Goal: Transaction & Acquisition: Purchase product/service

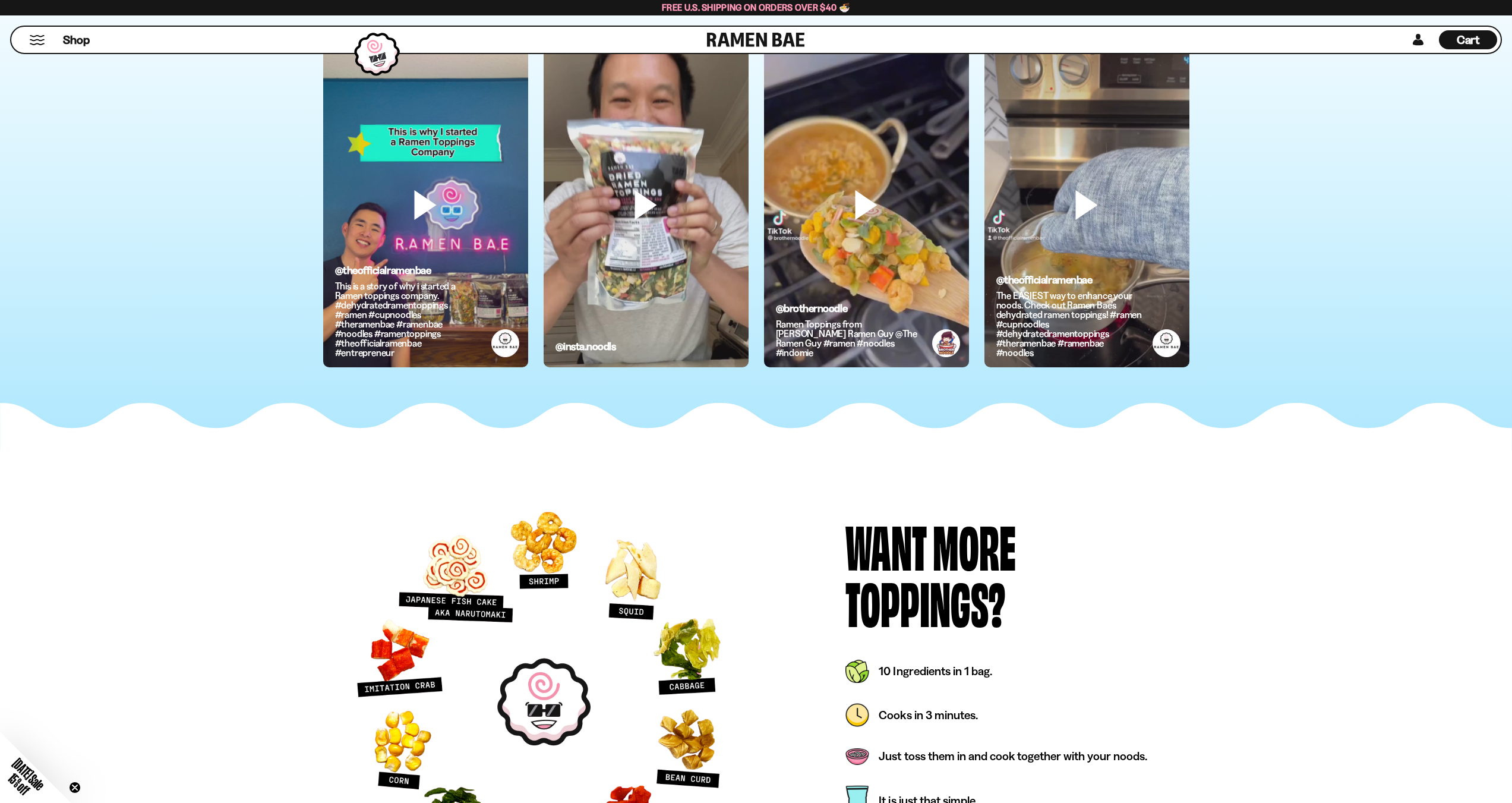
scroll to position [3388, 0]
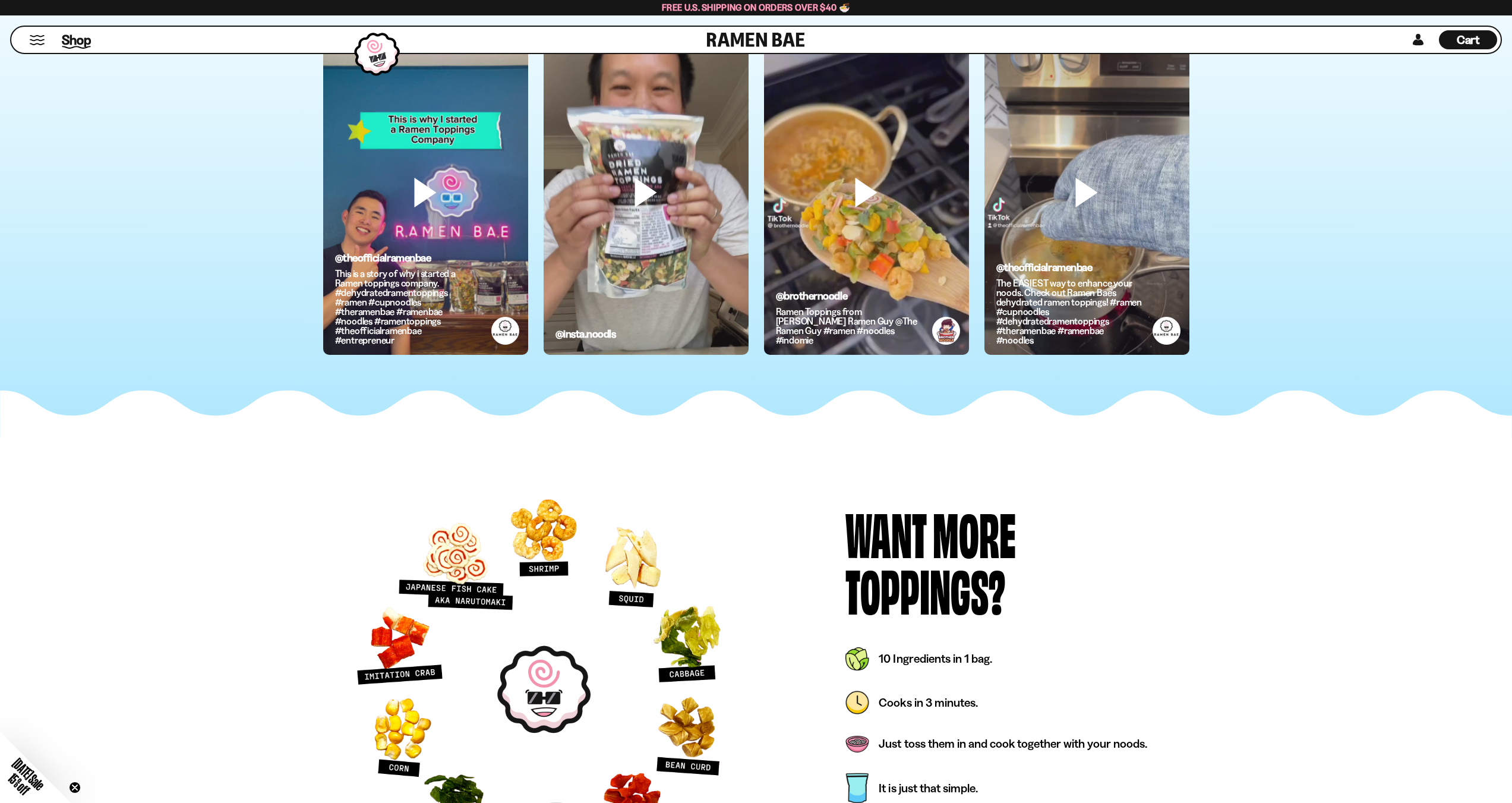
click at [68, 31] on span "Shop" at bounding box center [76, 39] width 29 height 18
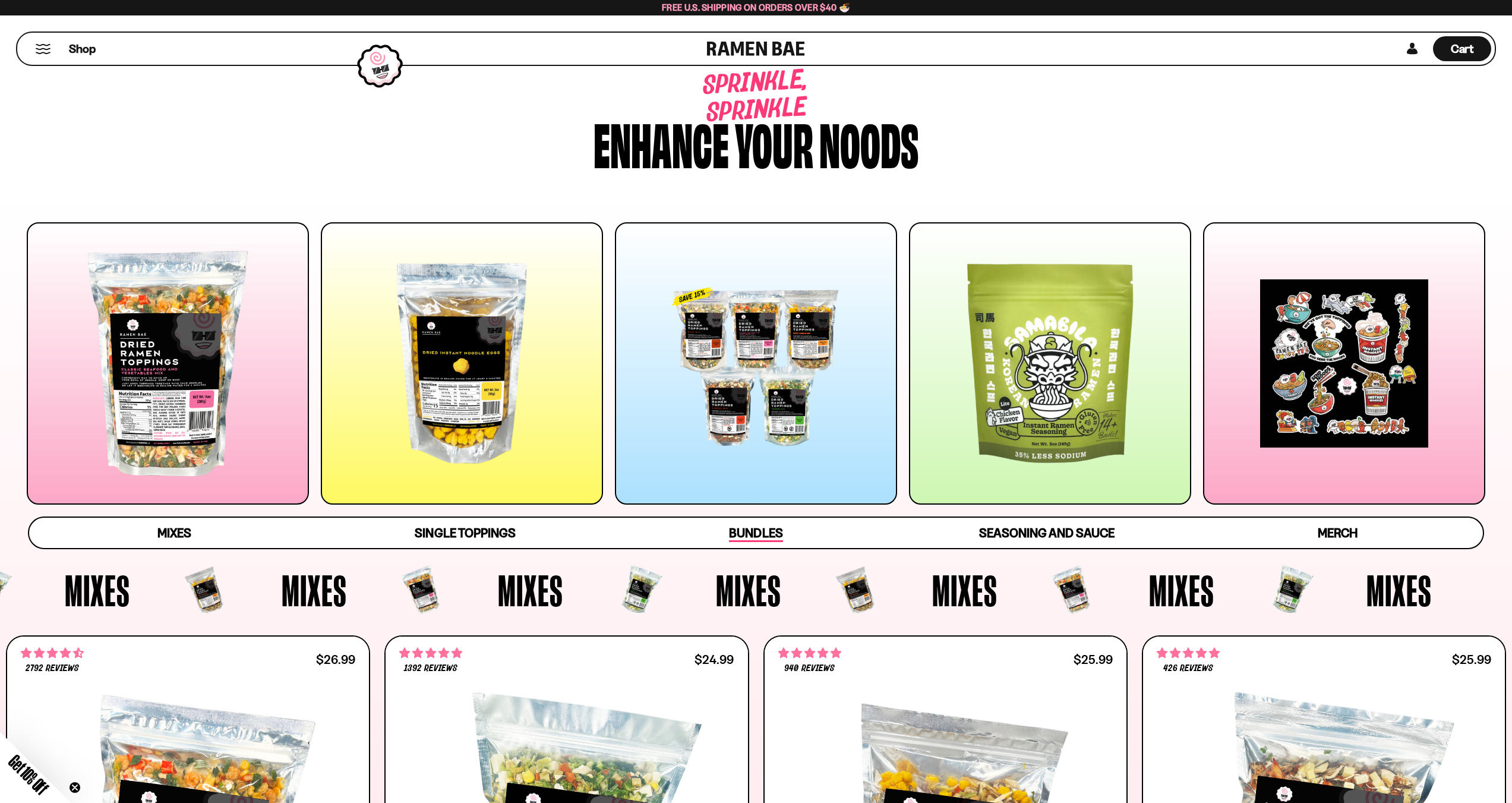
click at [790, 540] on link "Bundles" at bounding box center [756, 533] width 290 height 30
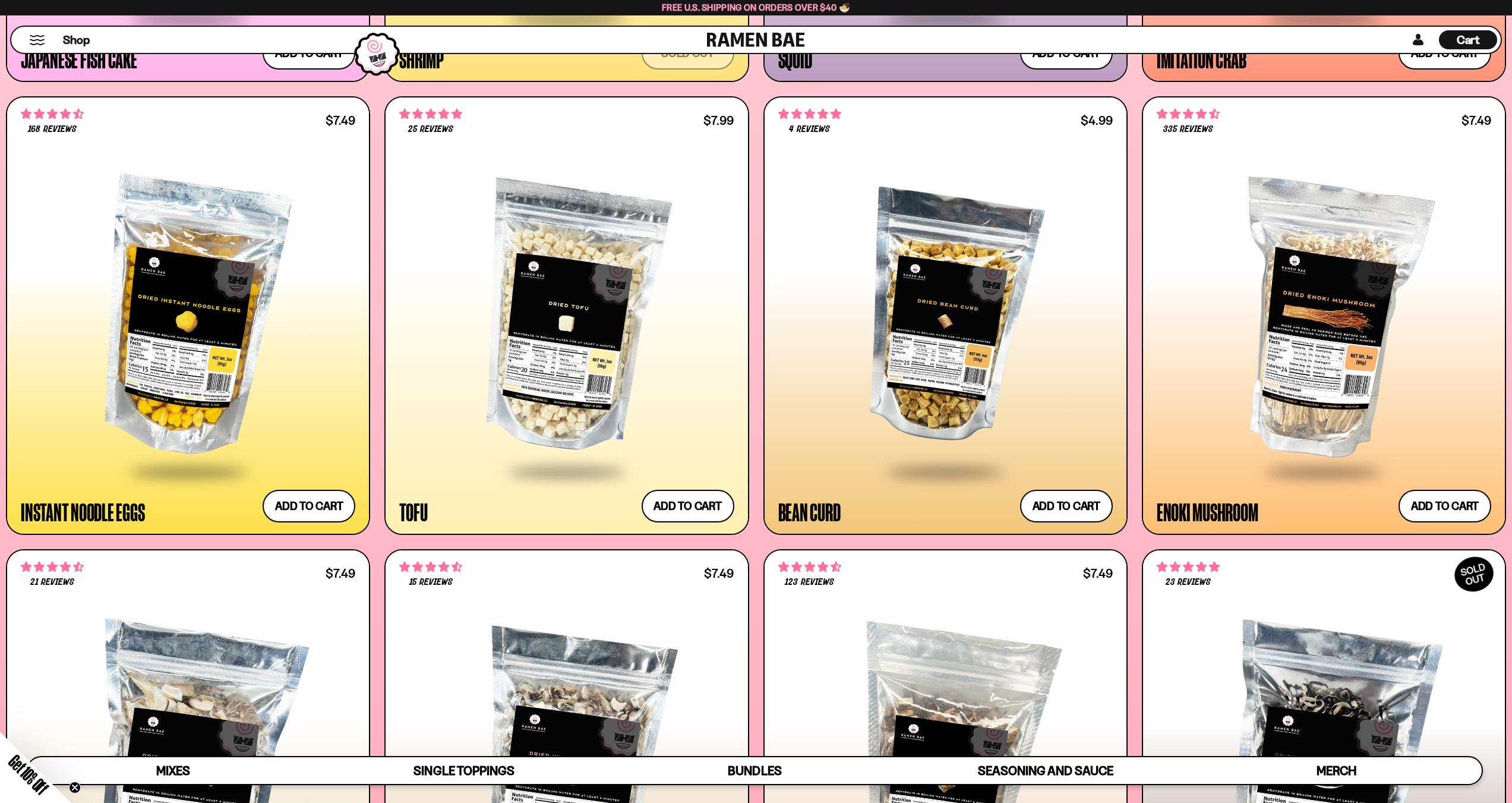
scroll to position [1942, 0]
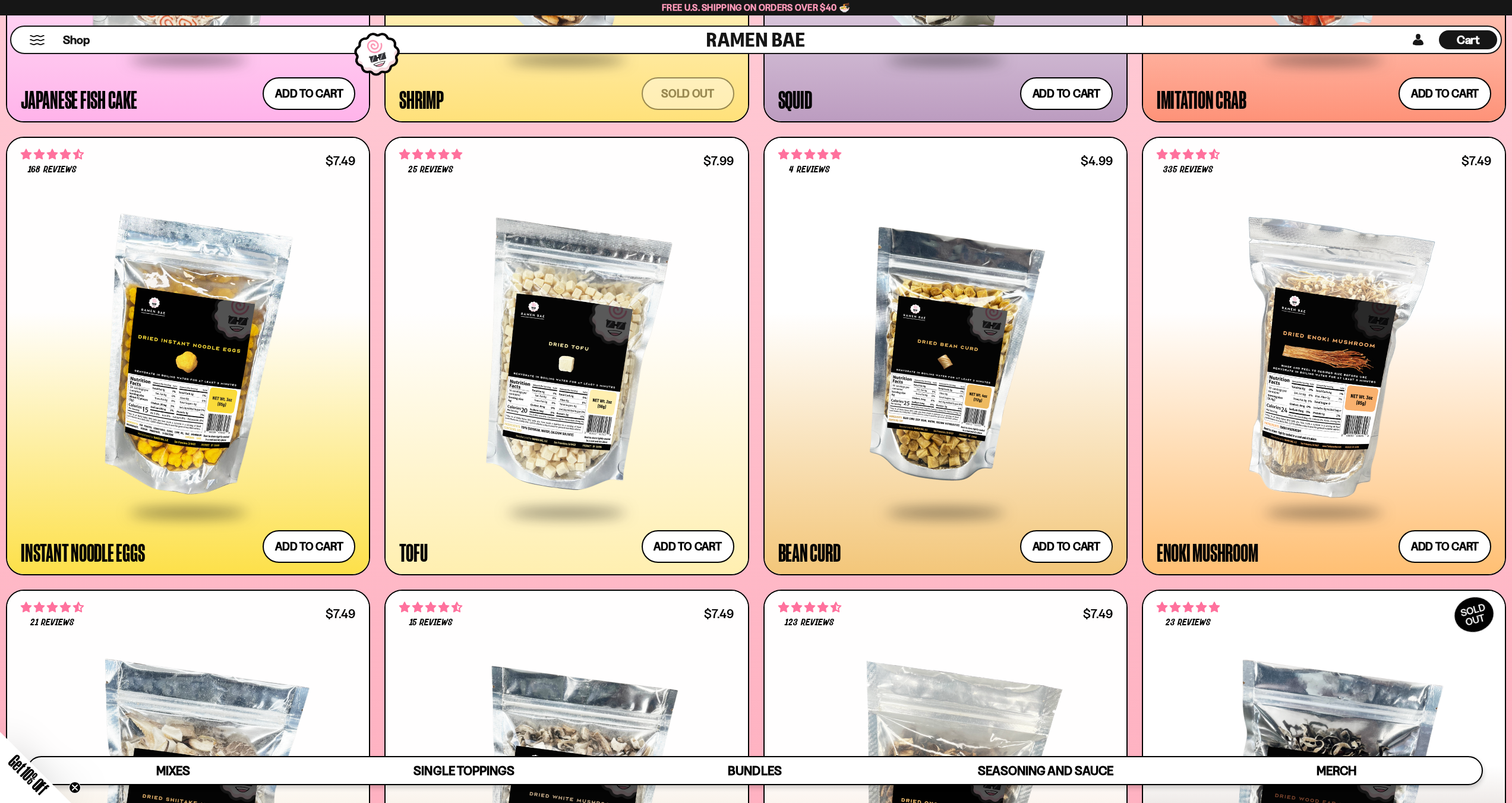
click at [1473, 24] on div "Shop Cart D0381C2F-513E-4F90-8A41-6F0A75DCBAAA" at bounding box center [756, 39] width 1512 height 49
click at [1469, 35] on span "Cart" at bounding box center [1469, 39] width 23 height 14
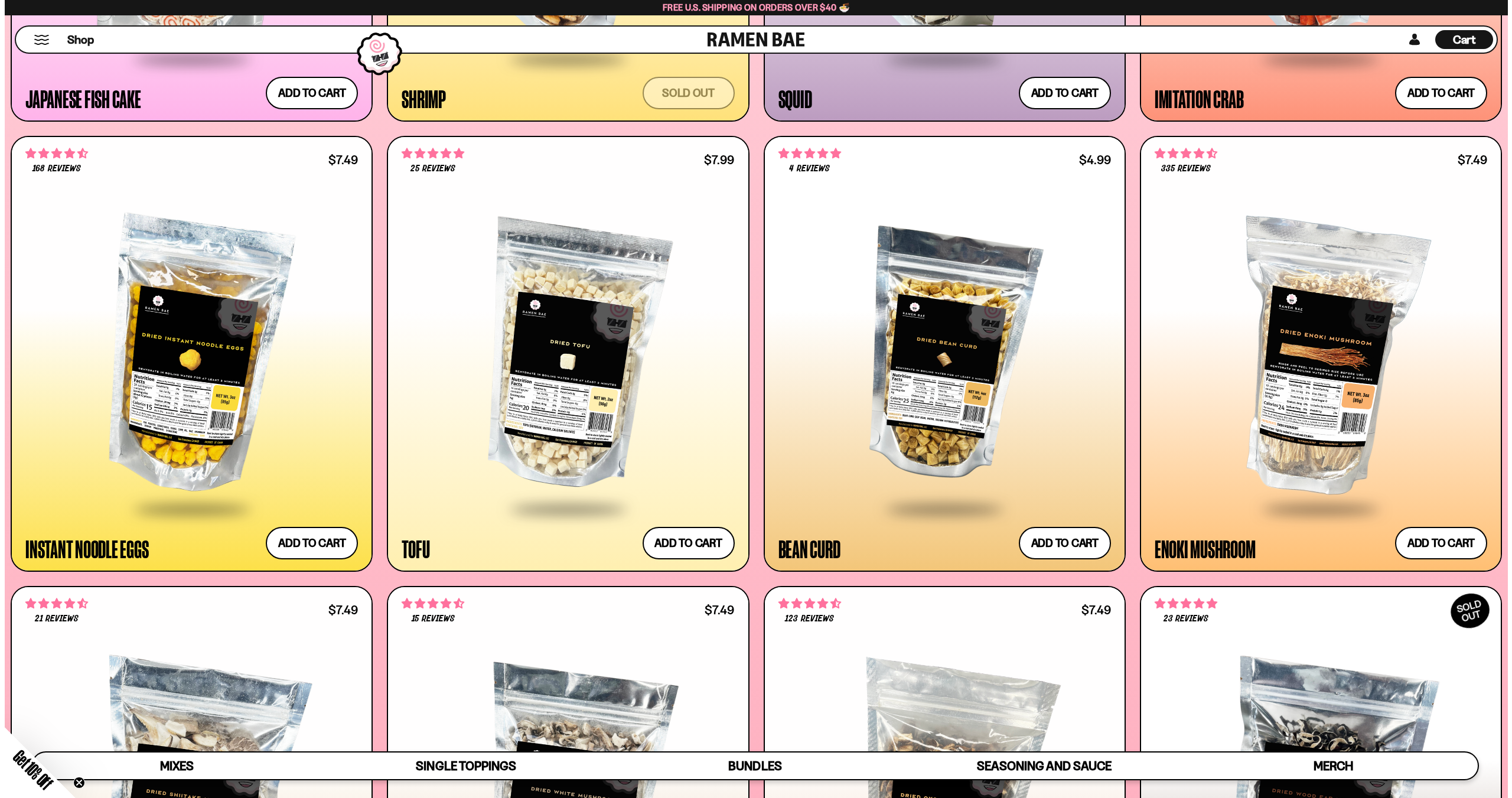
scroll to position [1937, 0]
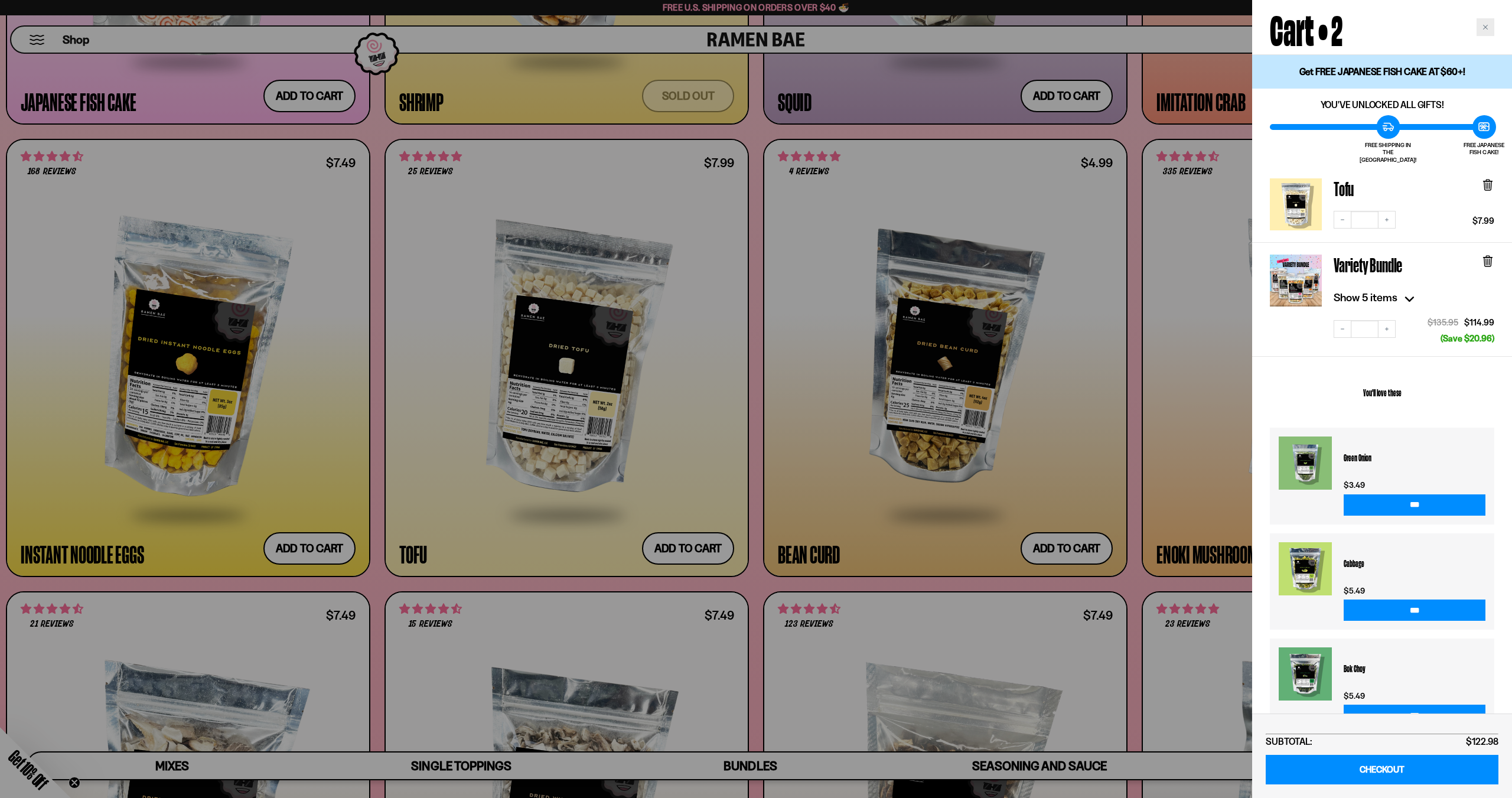
click at [1490, 21] on div "Close cart" at bounding box center [1485, 27] width 18 height 18
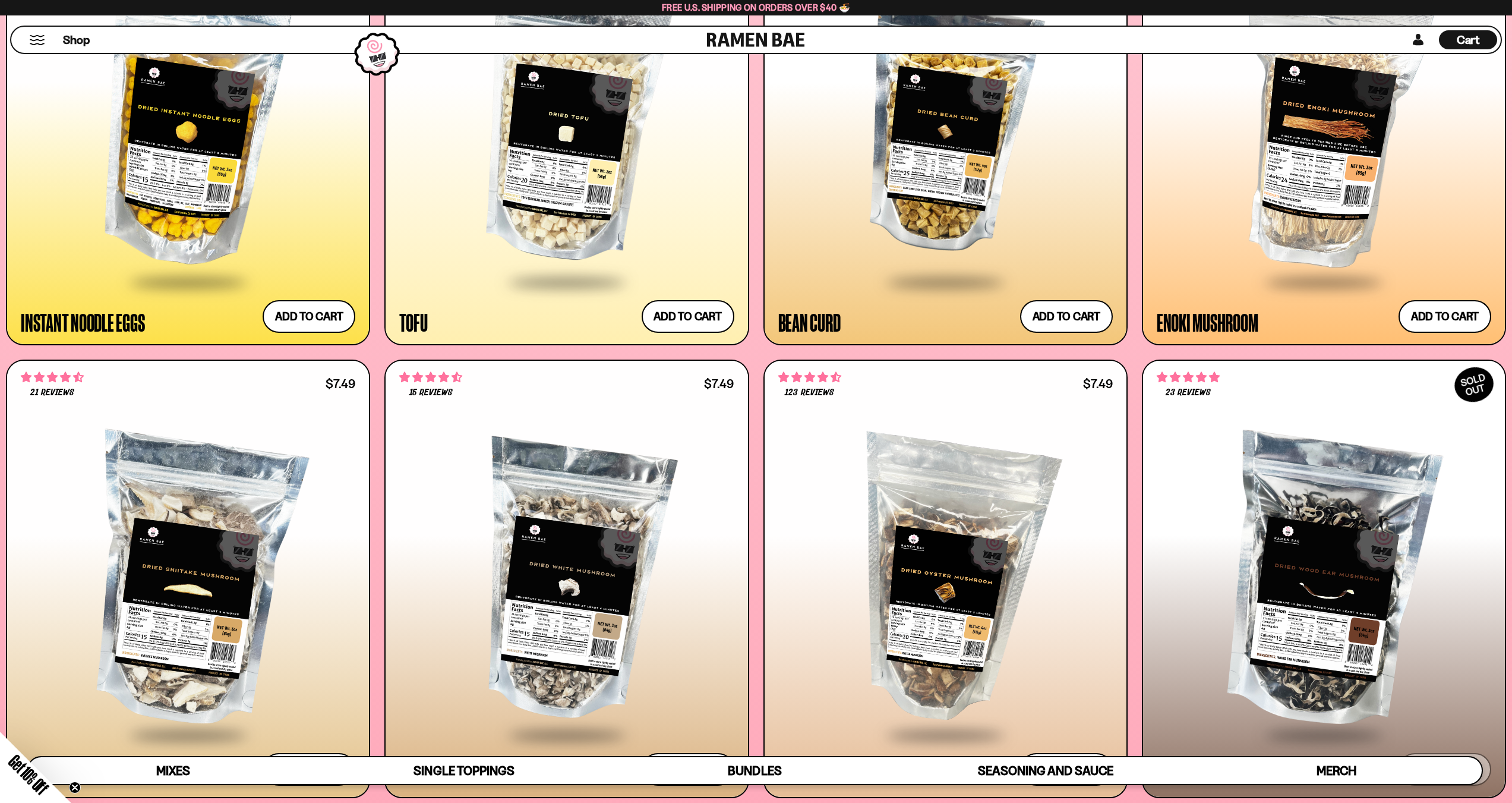
scroll to position [2299, 0]
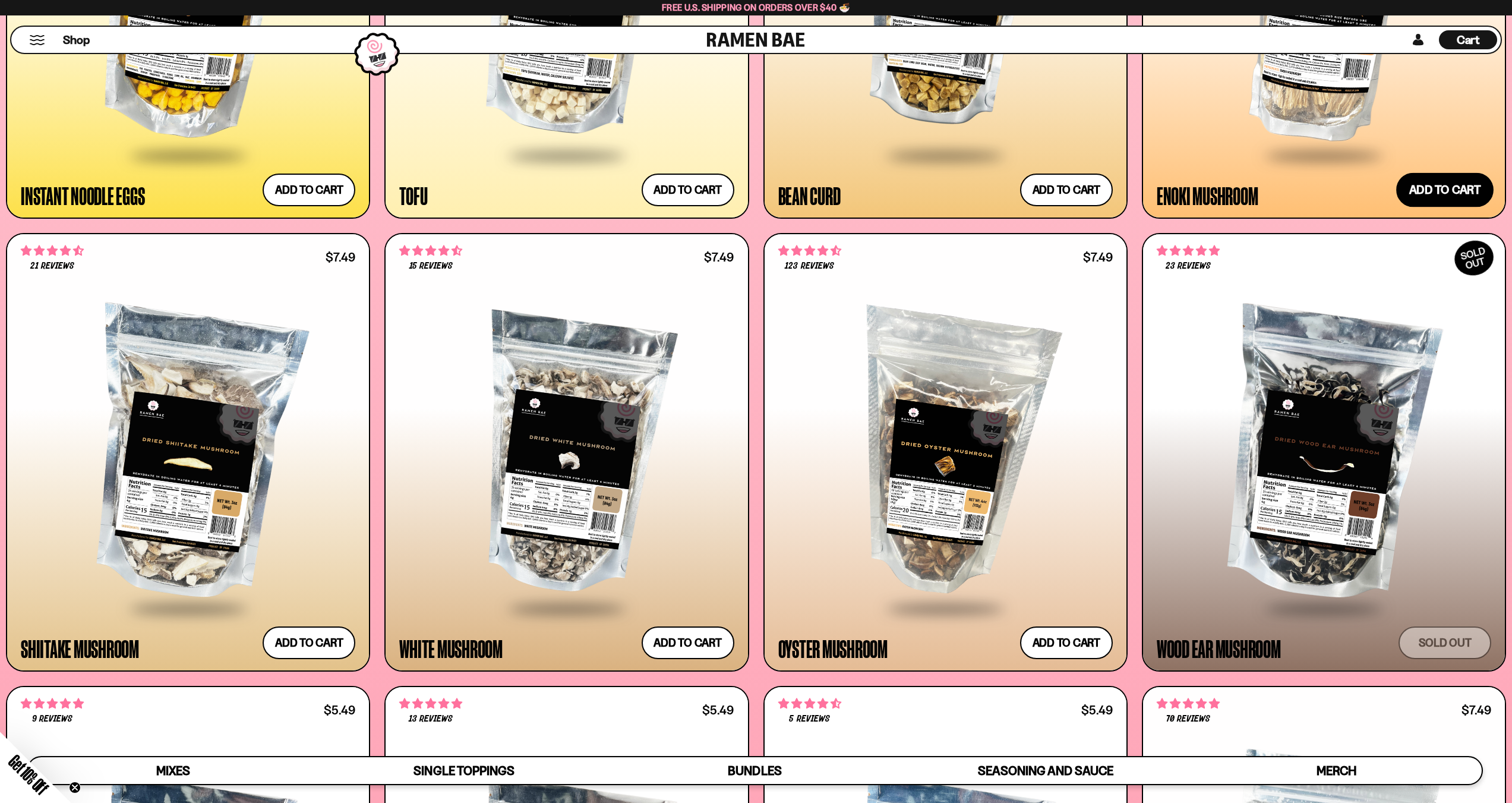
click at [1430, 191] on button "Add to cart Add — Regular price $7.49 Regular price Sale price $7.49 Unit price…" at bounding box center [1445, 191] width 97 height 35
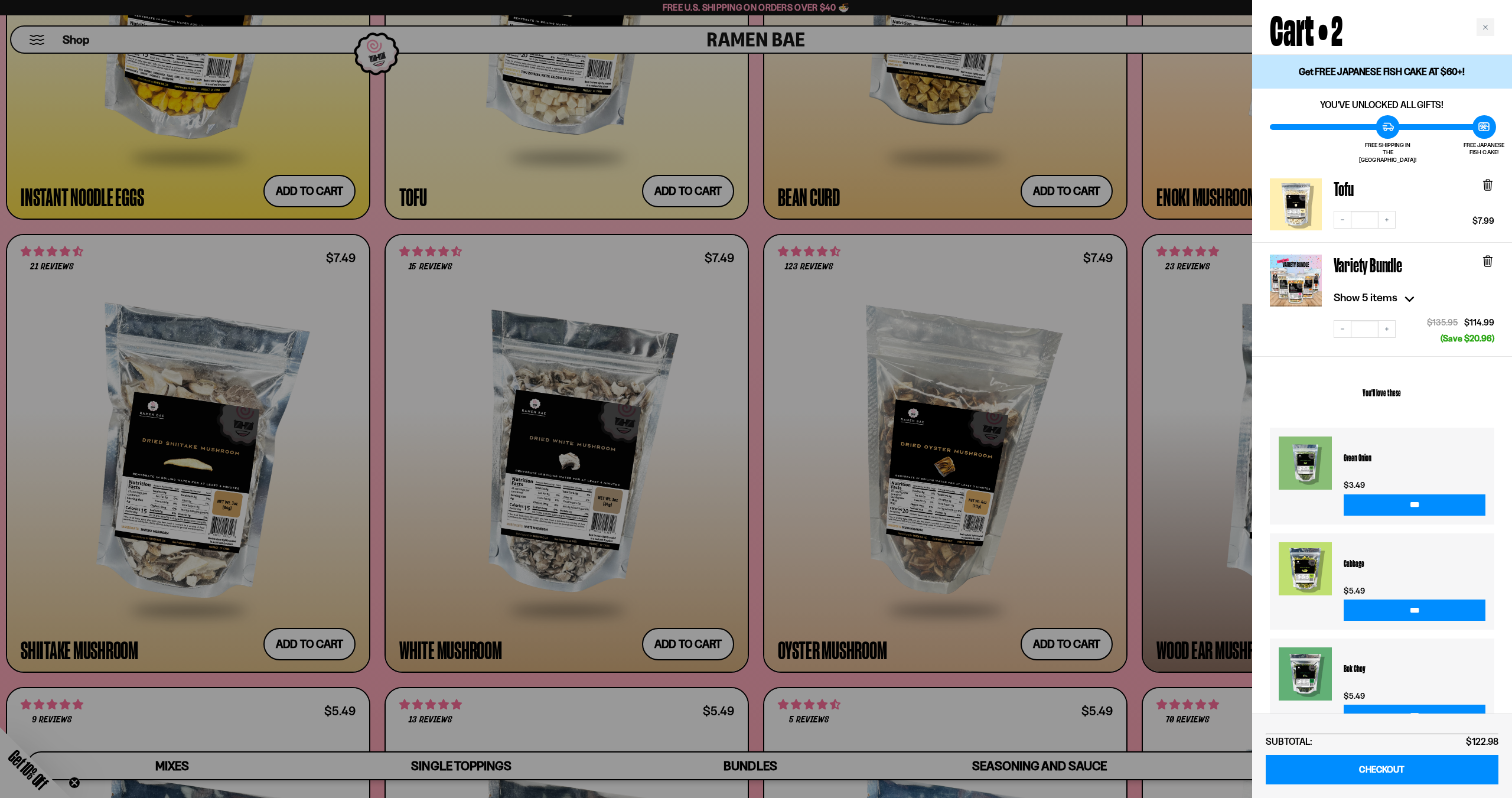
click at [801, 389] on div at bounding box center [756, 399] width 1512 height 798
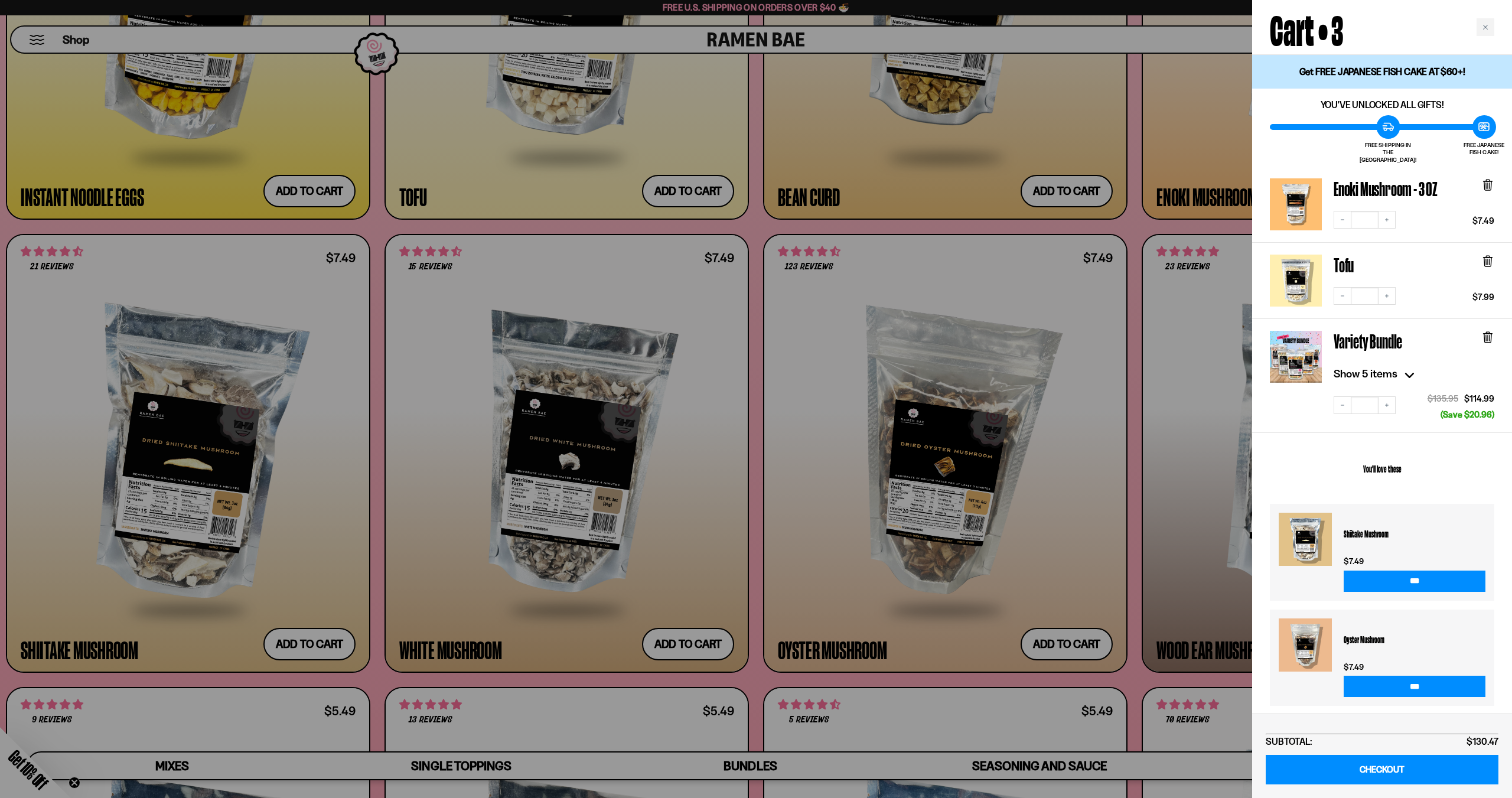
click at [306, 656] on div at bounding box center [756, 399] width 1512 height 798
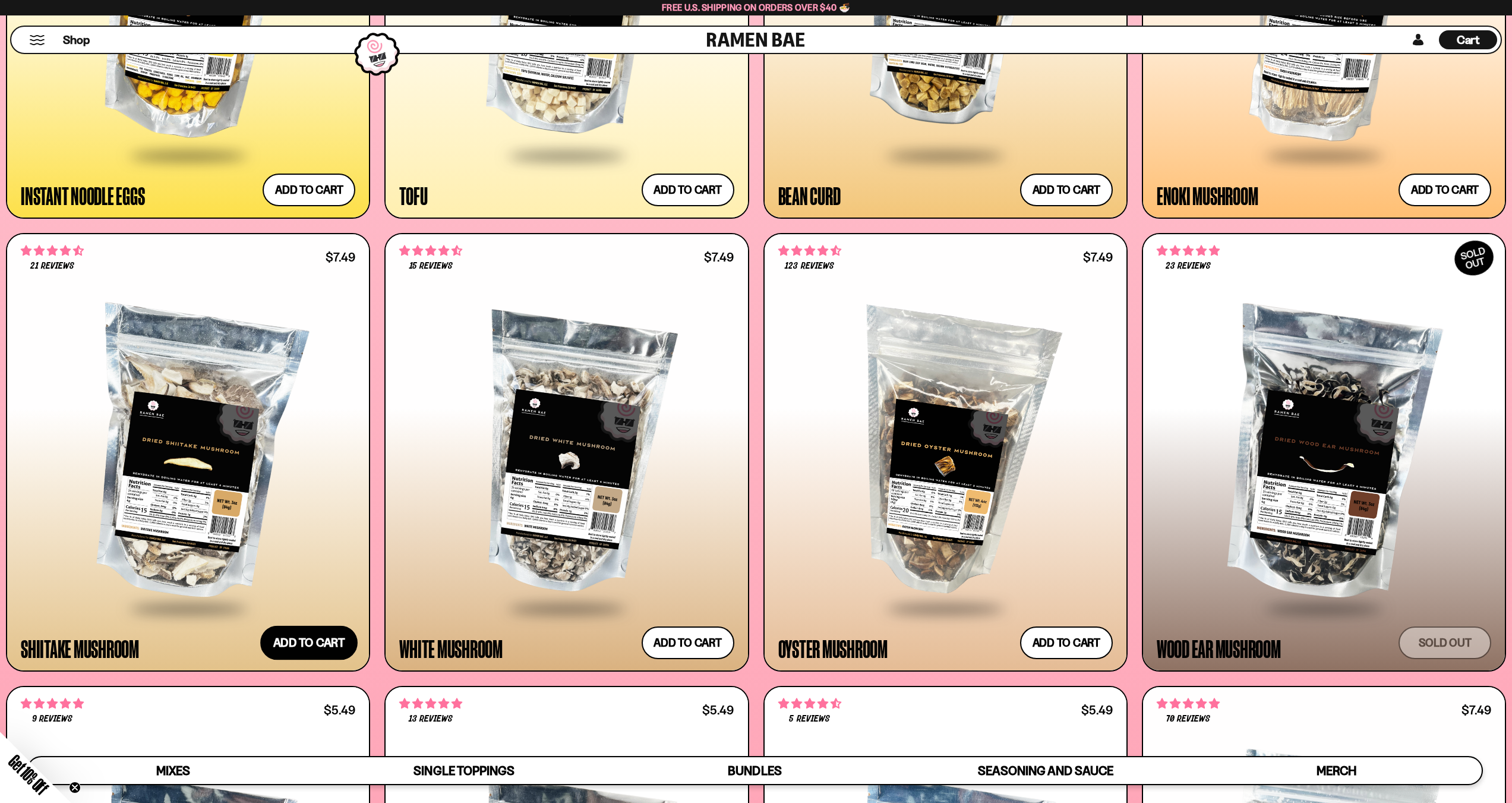
click at [309, 657] on button "Add to cart Add — Regular price $7.49 Regular price Sale price $7.49 Unit price…" at bounding box center [309, 643] width 97 height 35
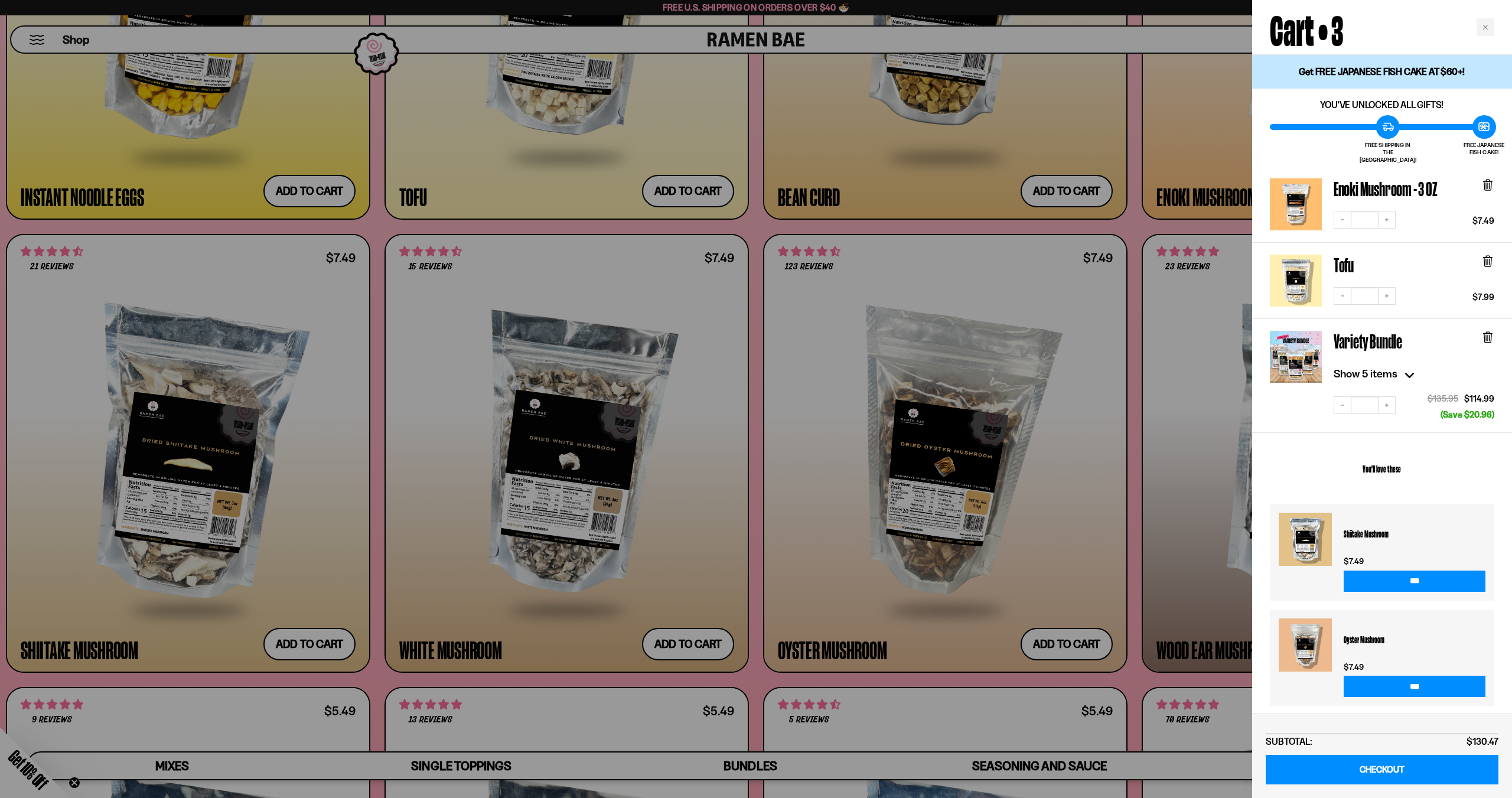
click at [659, 613] on div at bounding box center [756, 399] width 1512 height 798
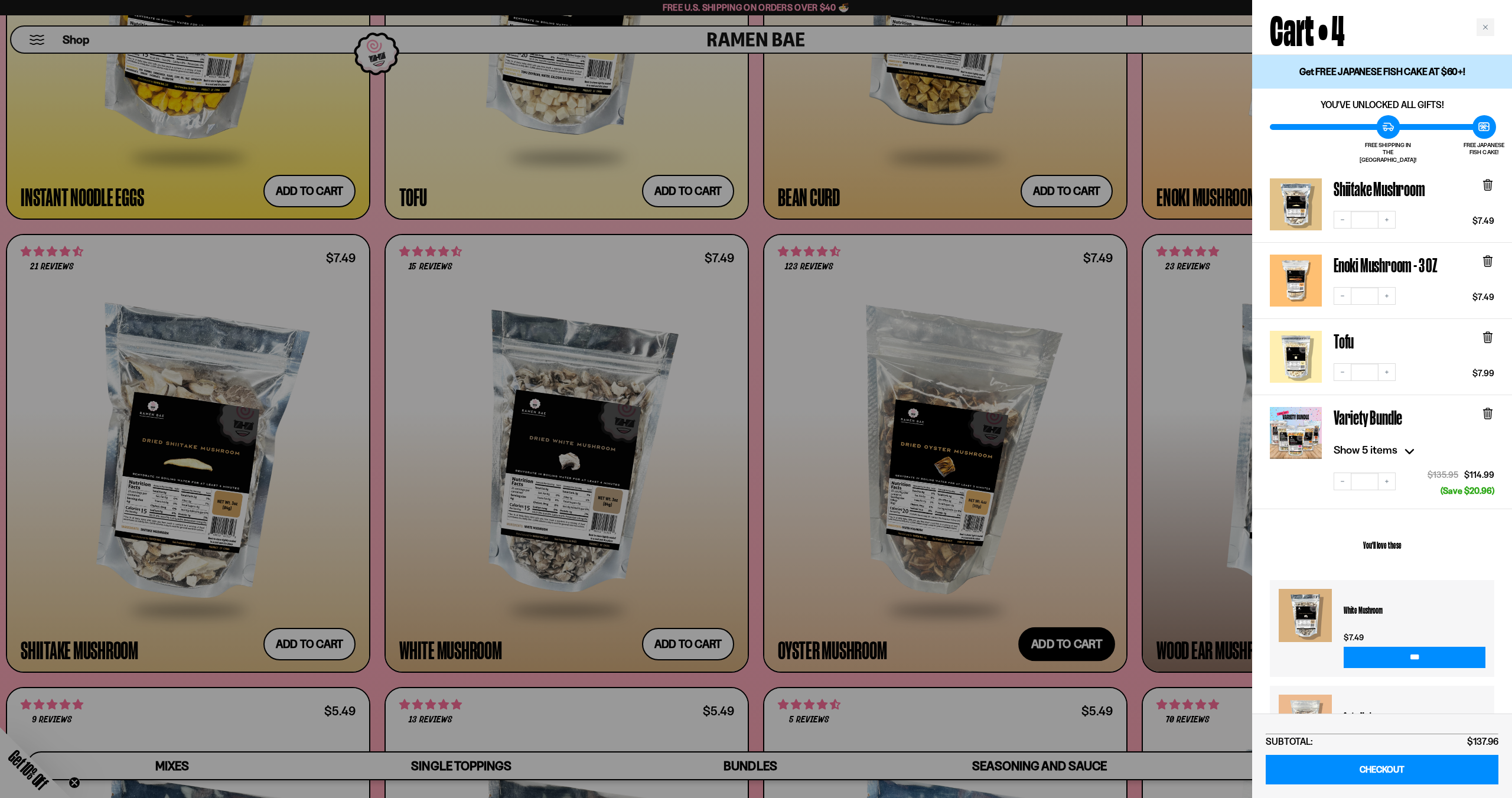
click at [1067, 642] on div at bounding box center [756, 399] width 1512 height 798
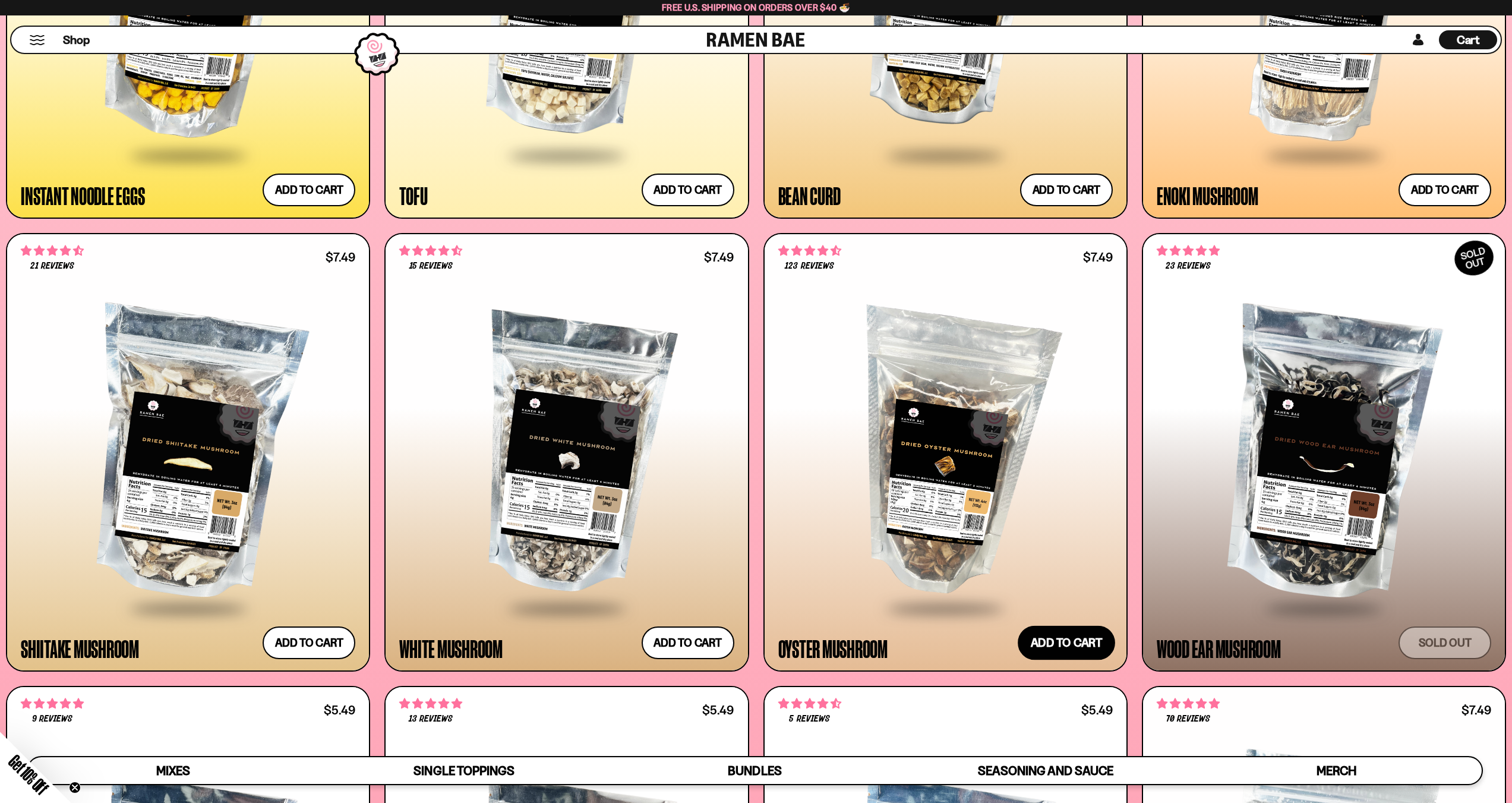
click at [1074, 646] on button "Add to cart Add — Regular price $7.49 Regular price Sale price $7.49 Unit price…" at bounding box center [1066, 643] width 97 height 35
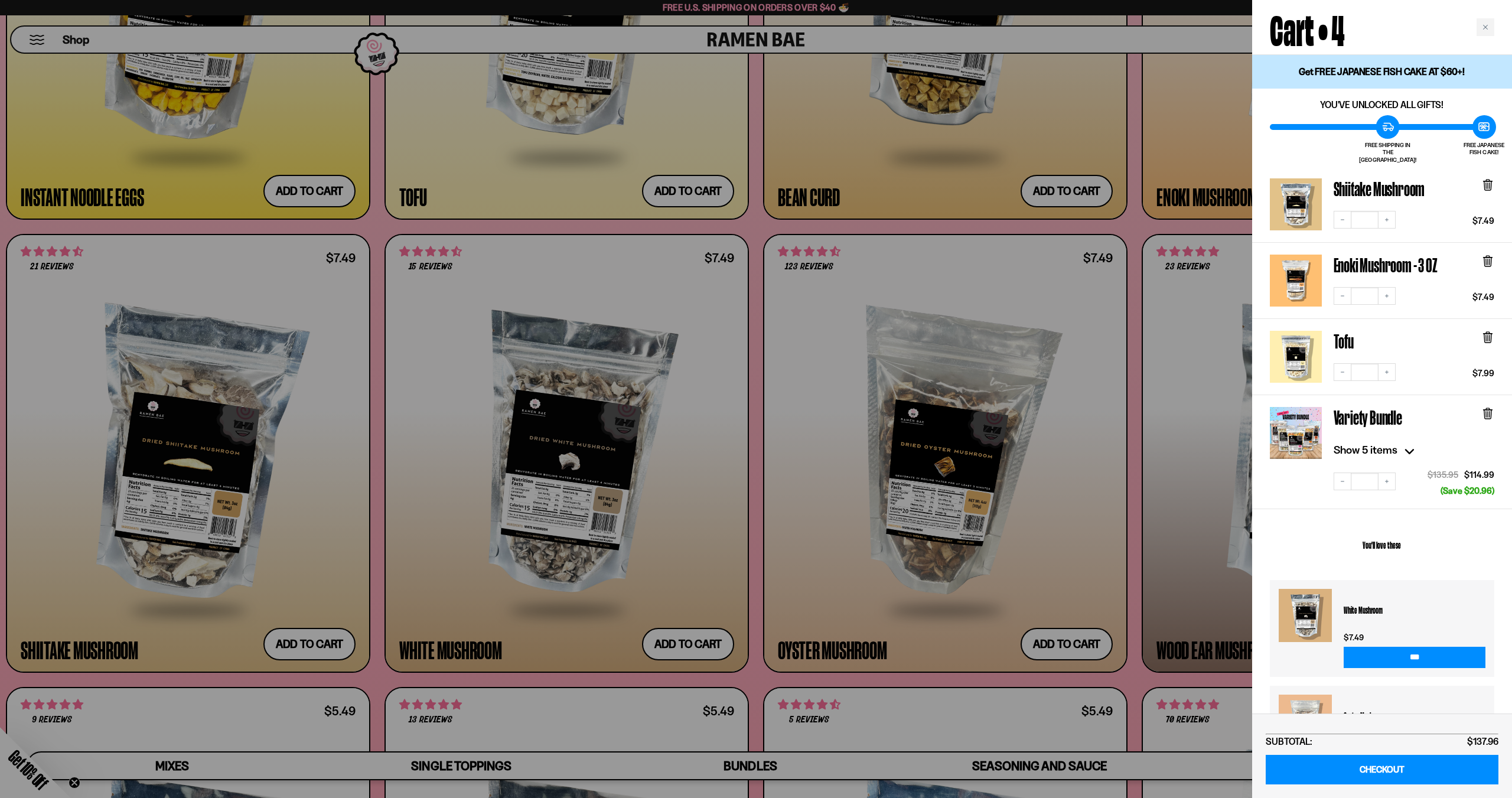
click at [1135, 604] on div at bounding box center [756, 399] width 1512 height 798
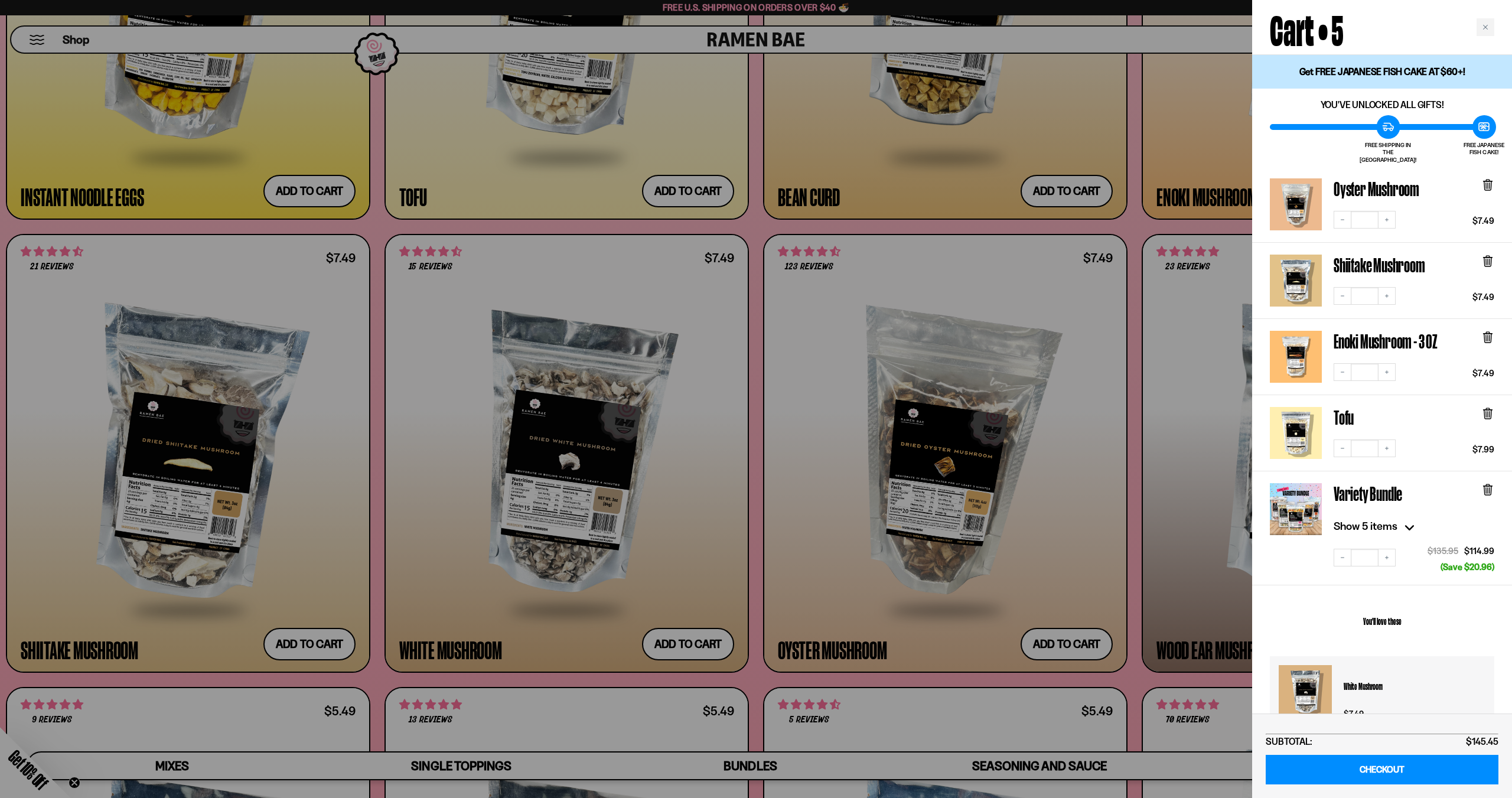
click at [1149, 595] on div at bounding box center [756, 399] width 1512 height 798
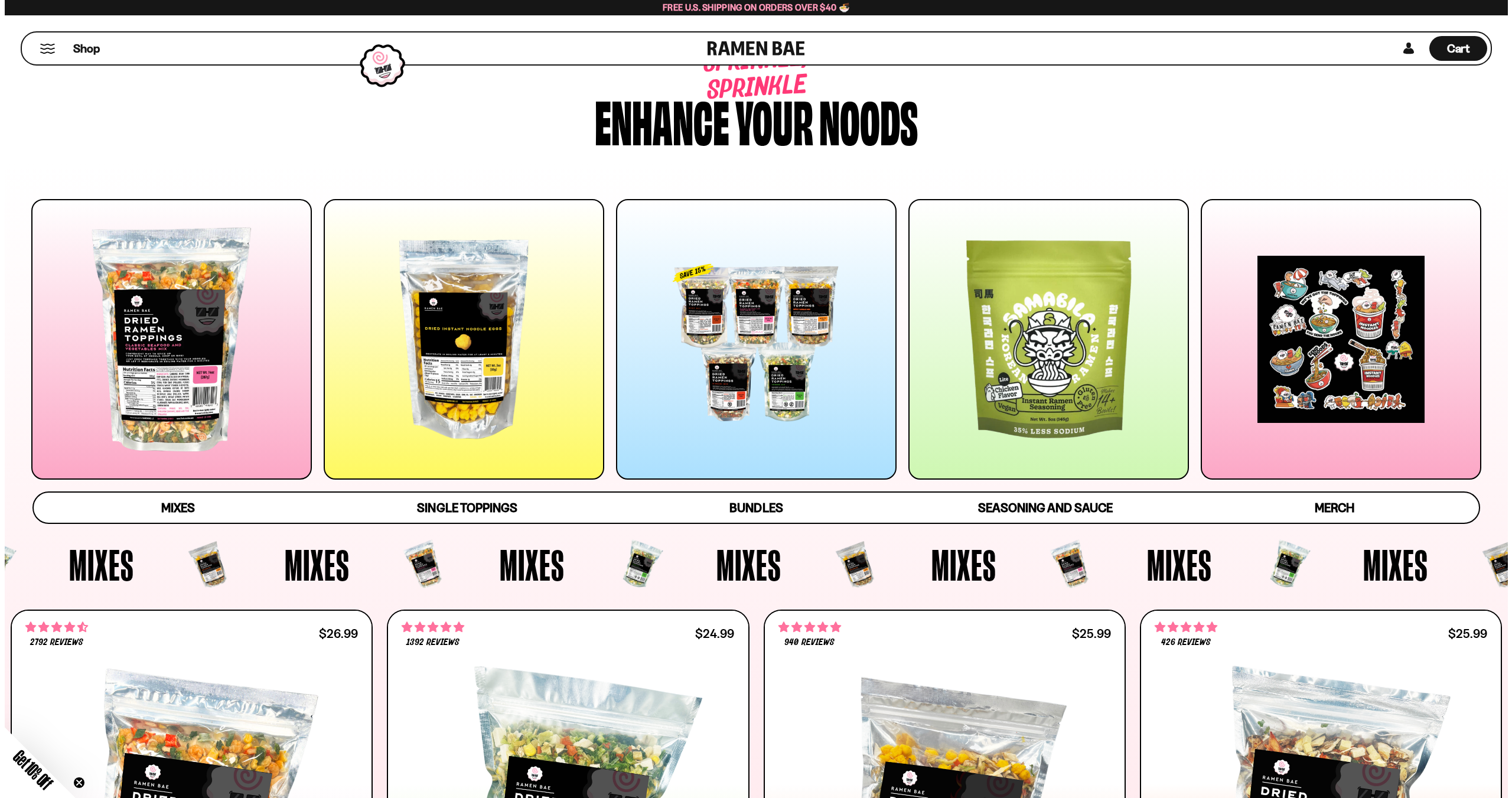
scroll to position [0, 0]
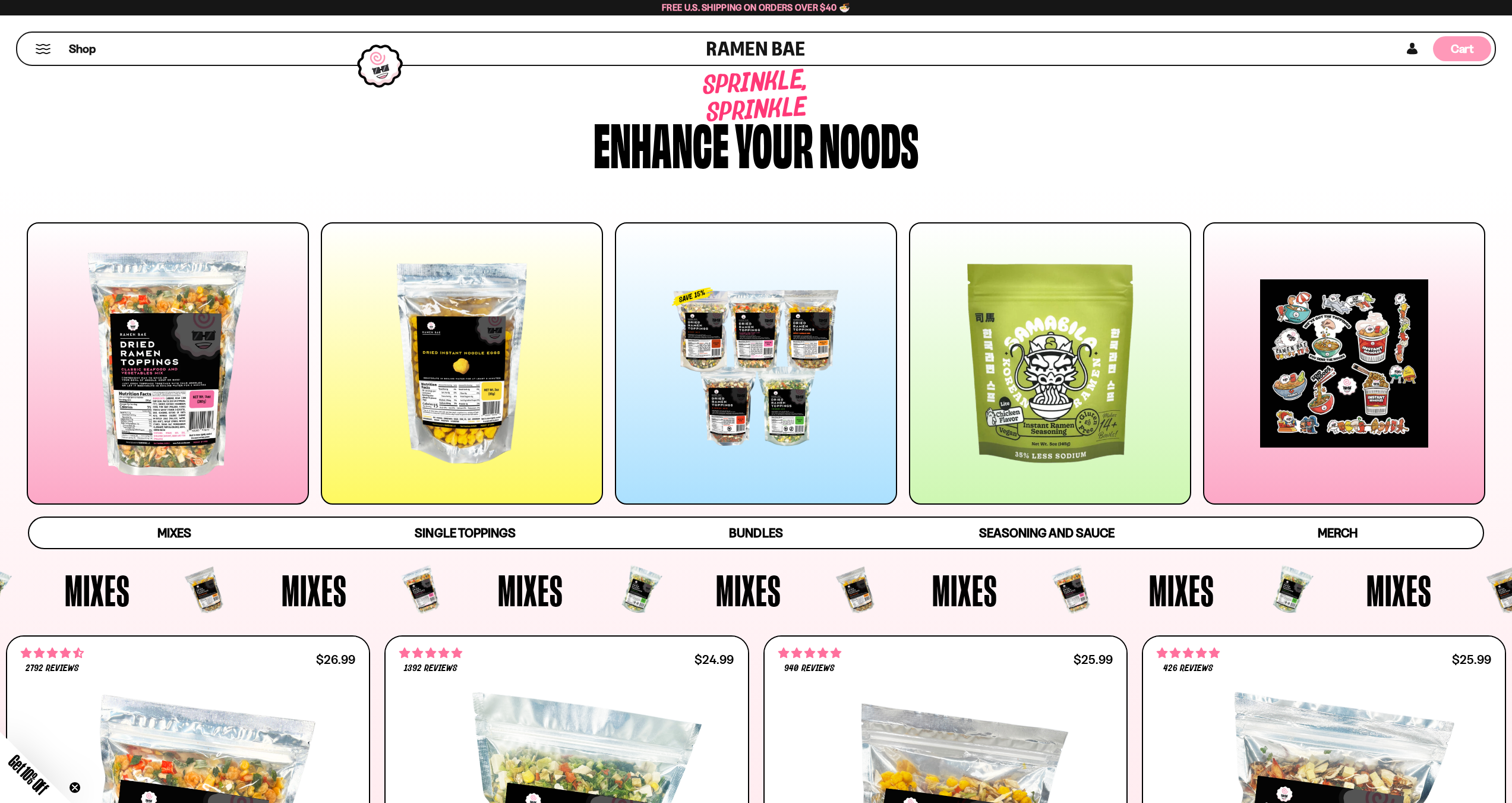
click at [1476, 44] on div "Cart D0381C2F-513E-4F90-8A41-6F0A75DCBAAA" at bounding box center [1462, 49] width 58 height 25
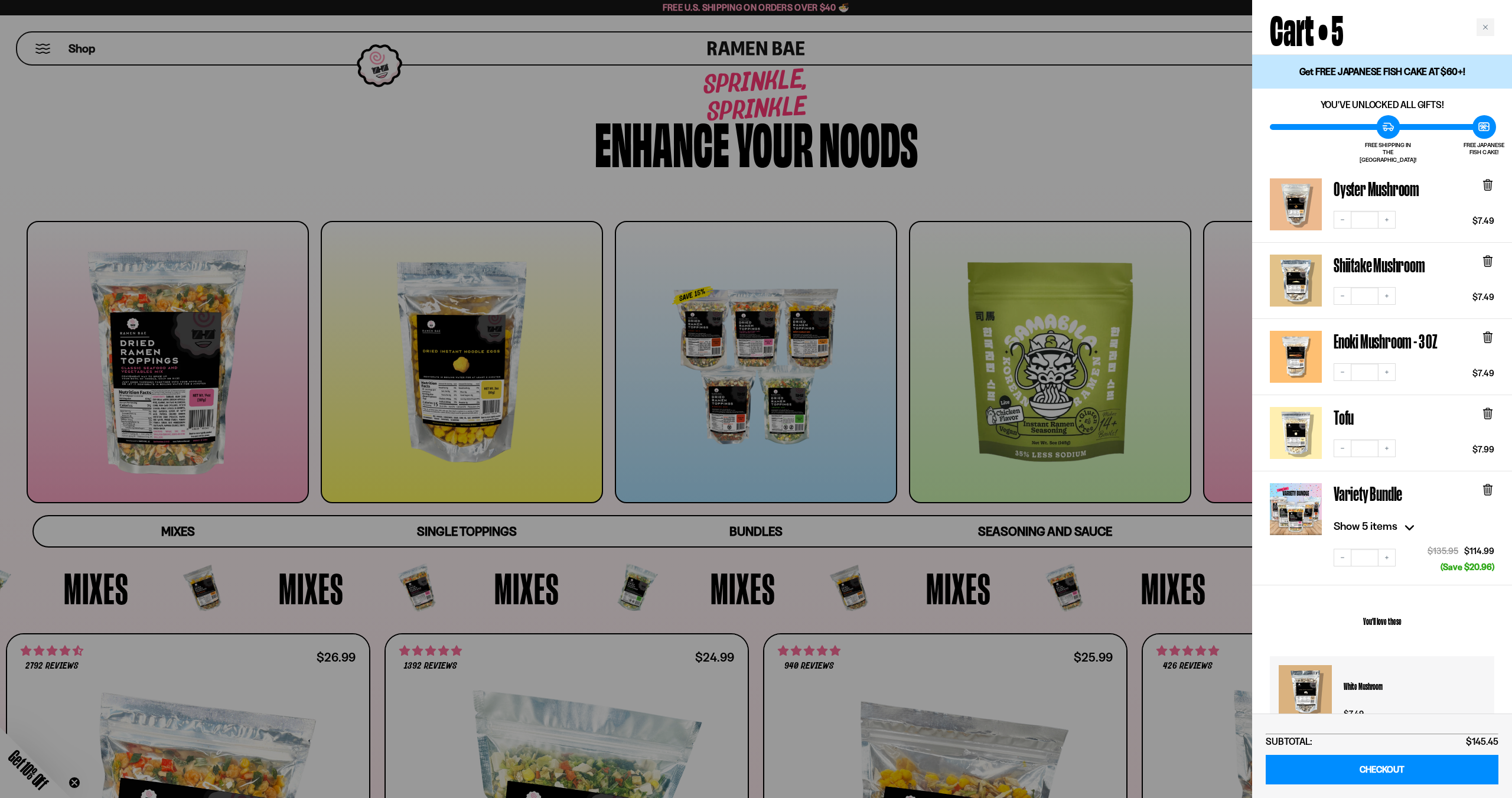
click at [1035, 175] on div at bounding box center [756, 399] width 1512 height 798
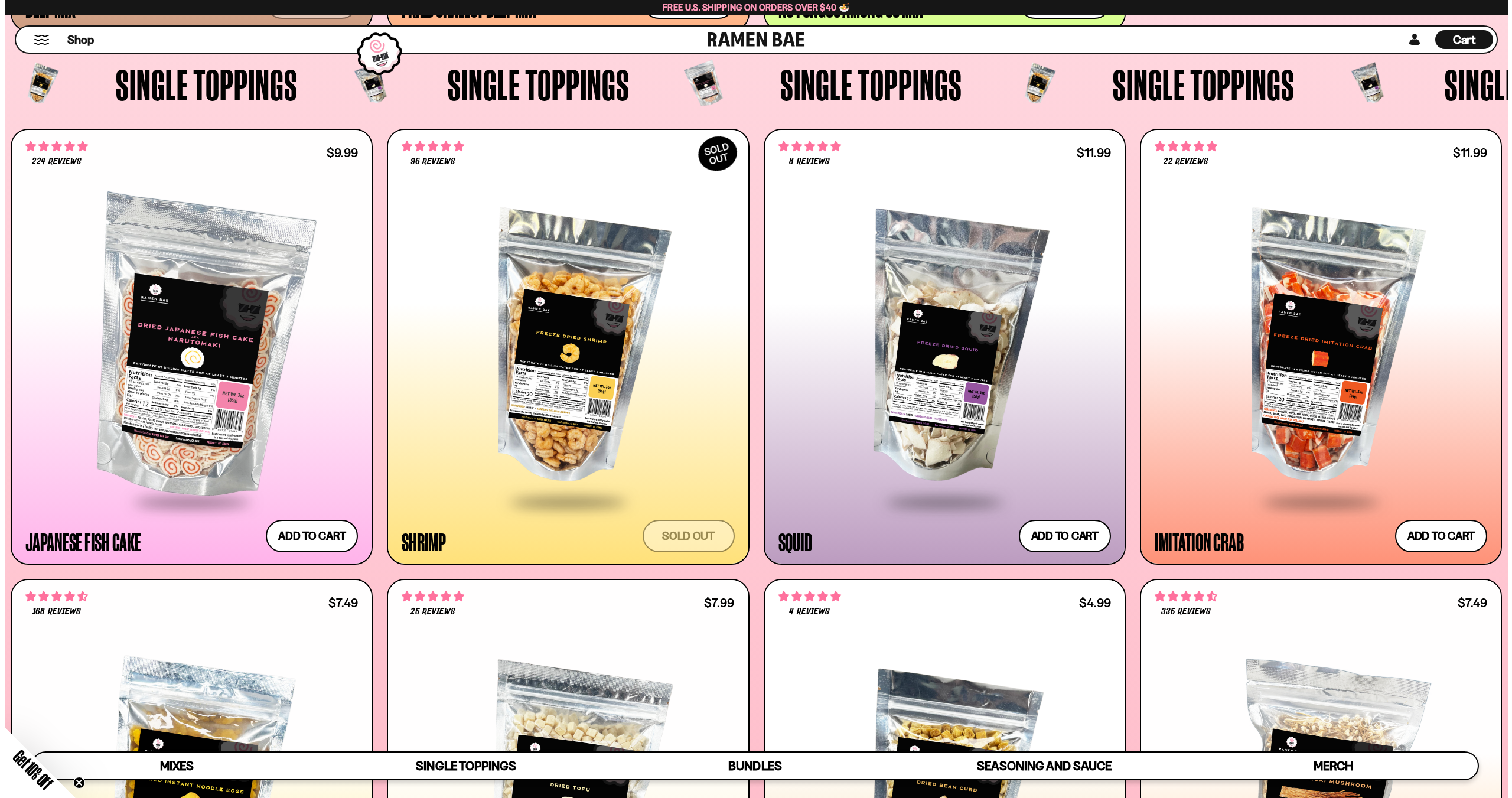
scroll to position [1536, 0]
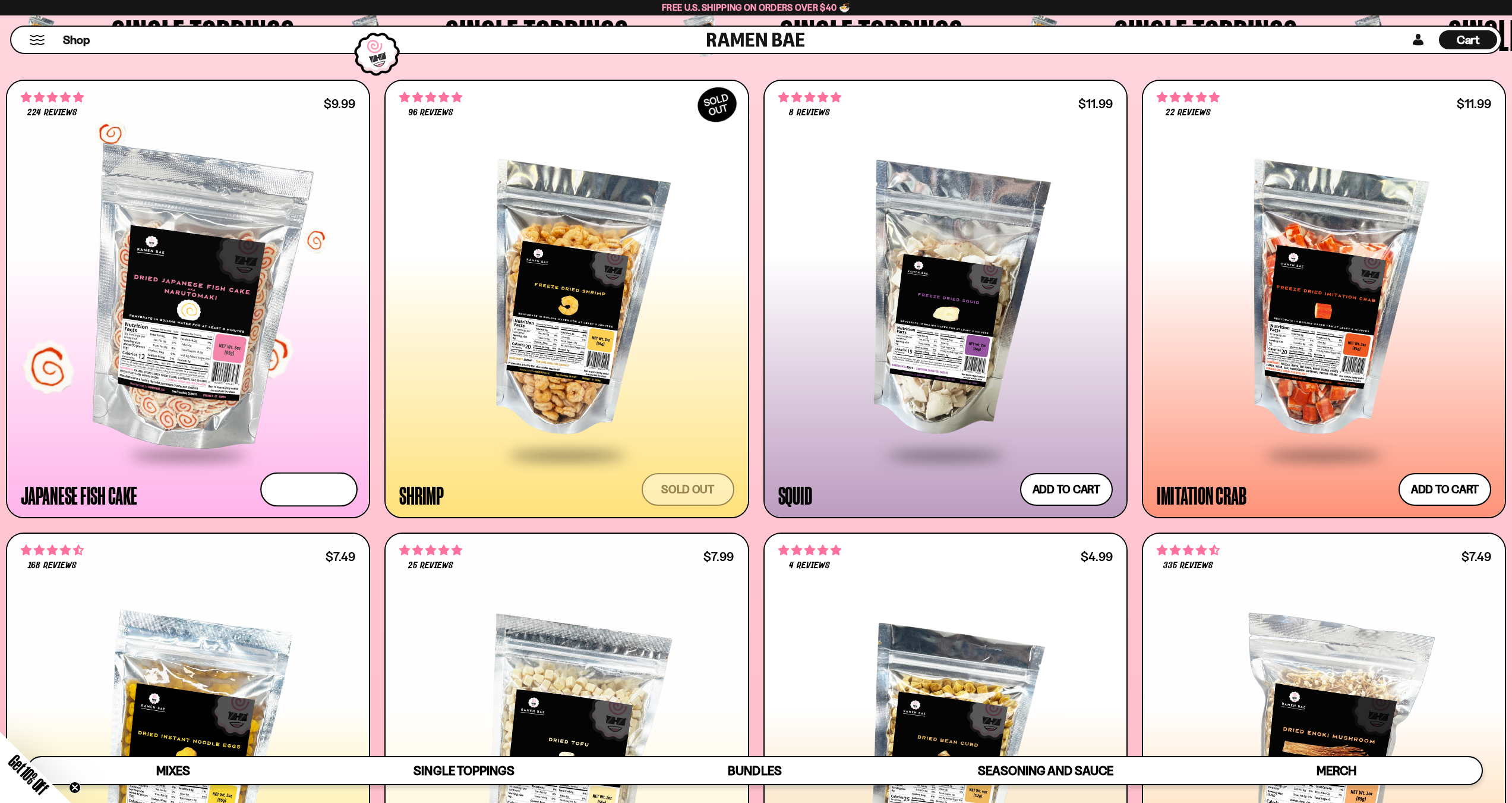
click at [322, 480] on button "Add to cart Add — Regular price $9.99 Regular price Sale price $9.99 Unit price…" at bounding box center [309, 490] width 97 height 35
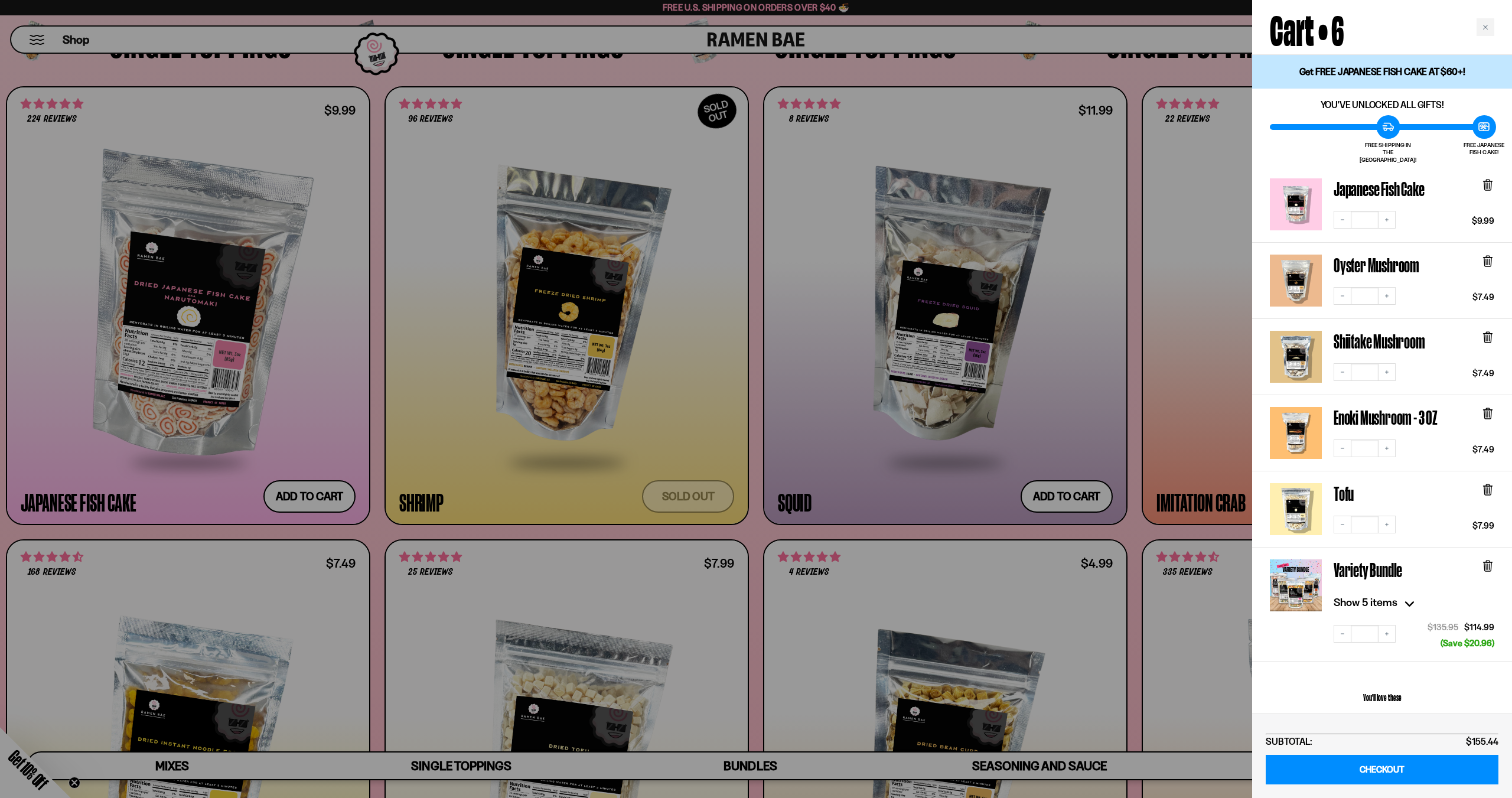
click at [1481, 183] on div "Japanese Fish Cake" at bounding box center [1414, 191] width 161 height 26
click at [1483, 180] on icon at bounding box center [1487, 184] width 13 height 13
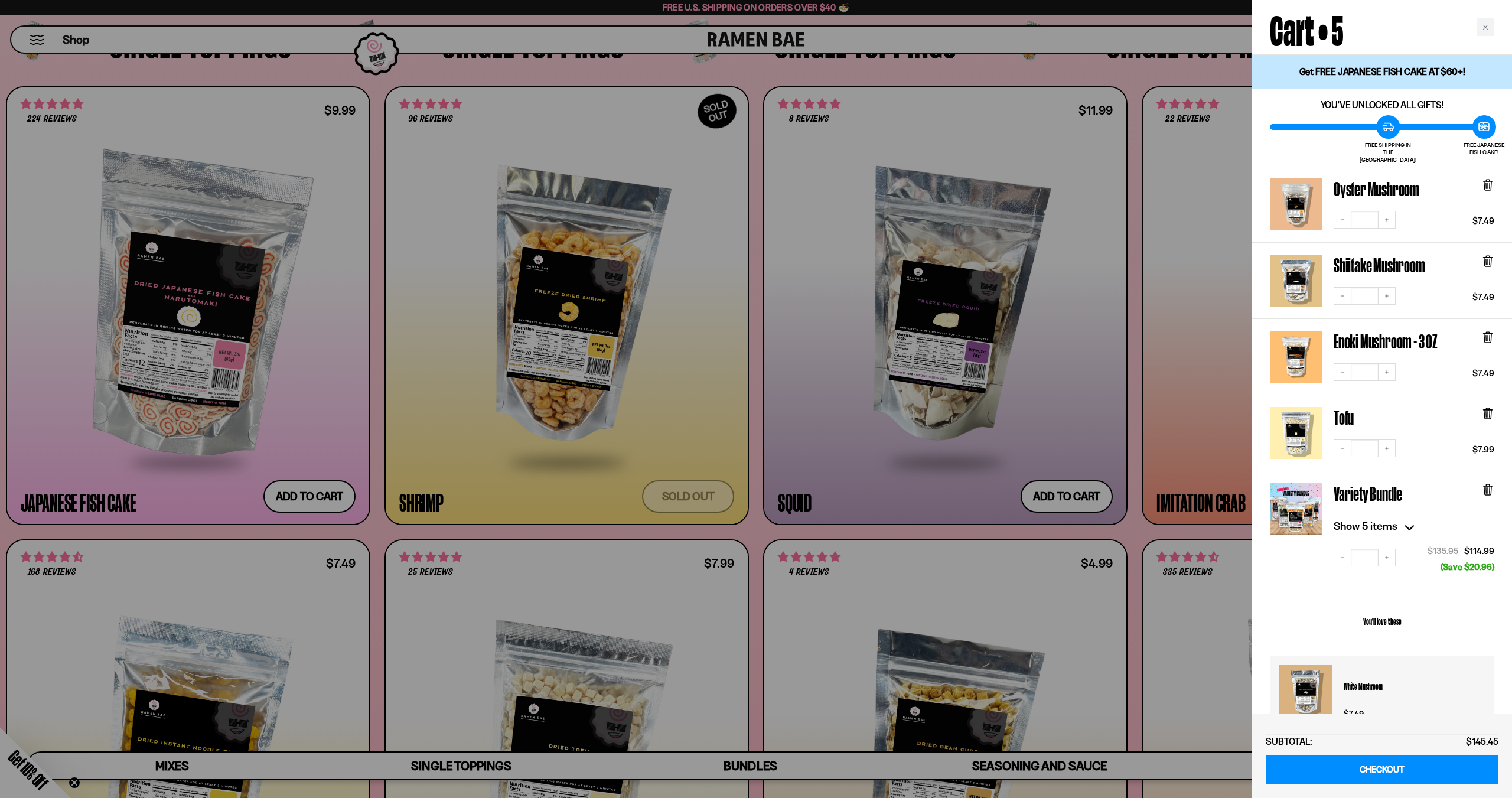
click at [974, 332] on div at bounding box center [756, 399] width 1512 height 798
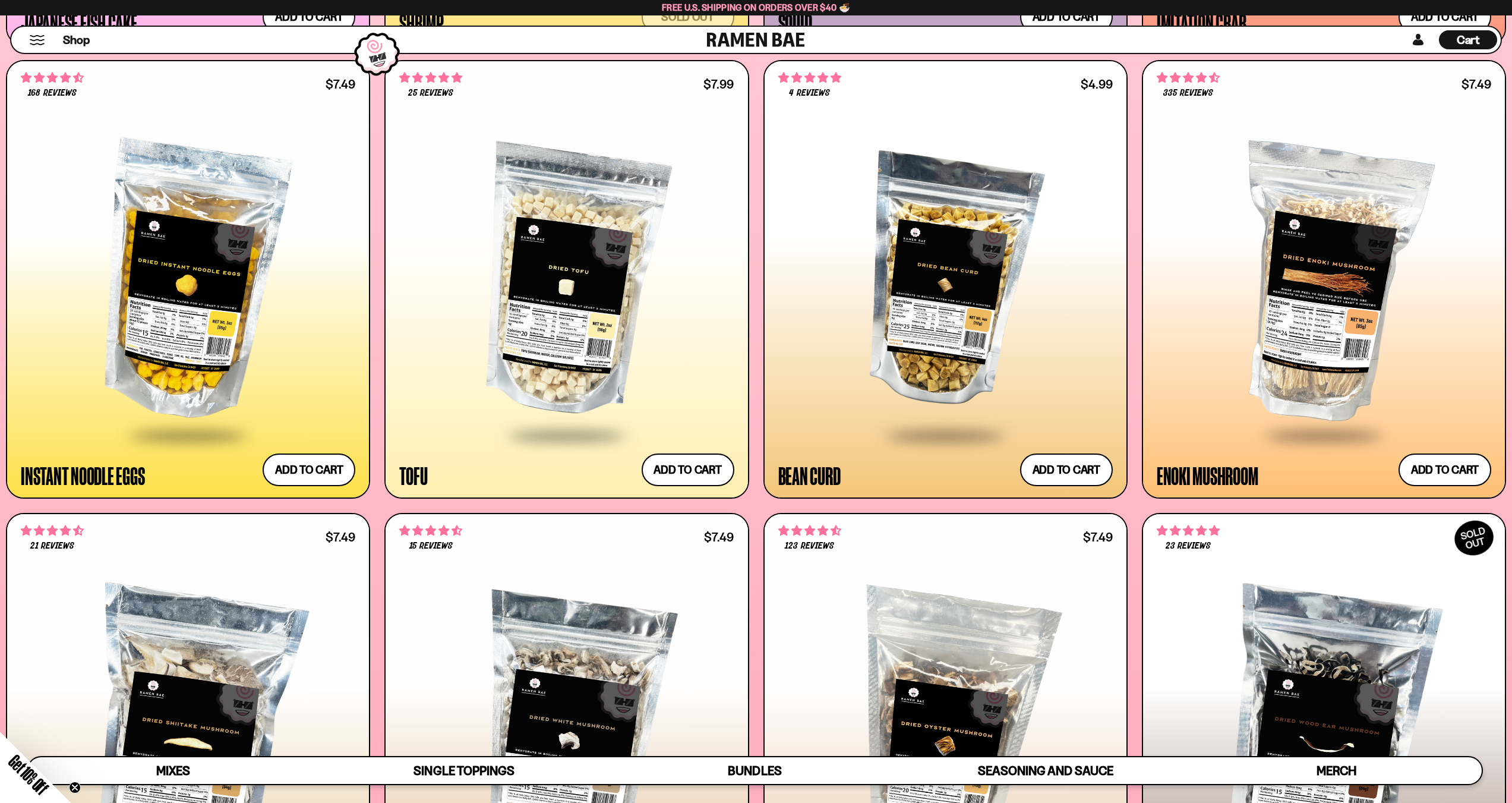
scroll to position [2020, 0]
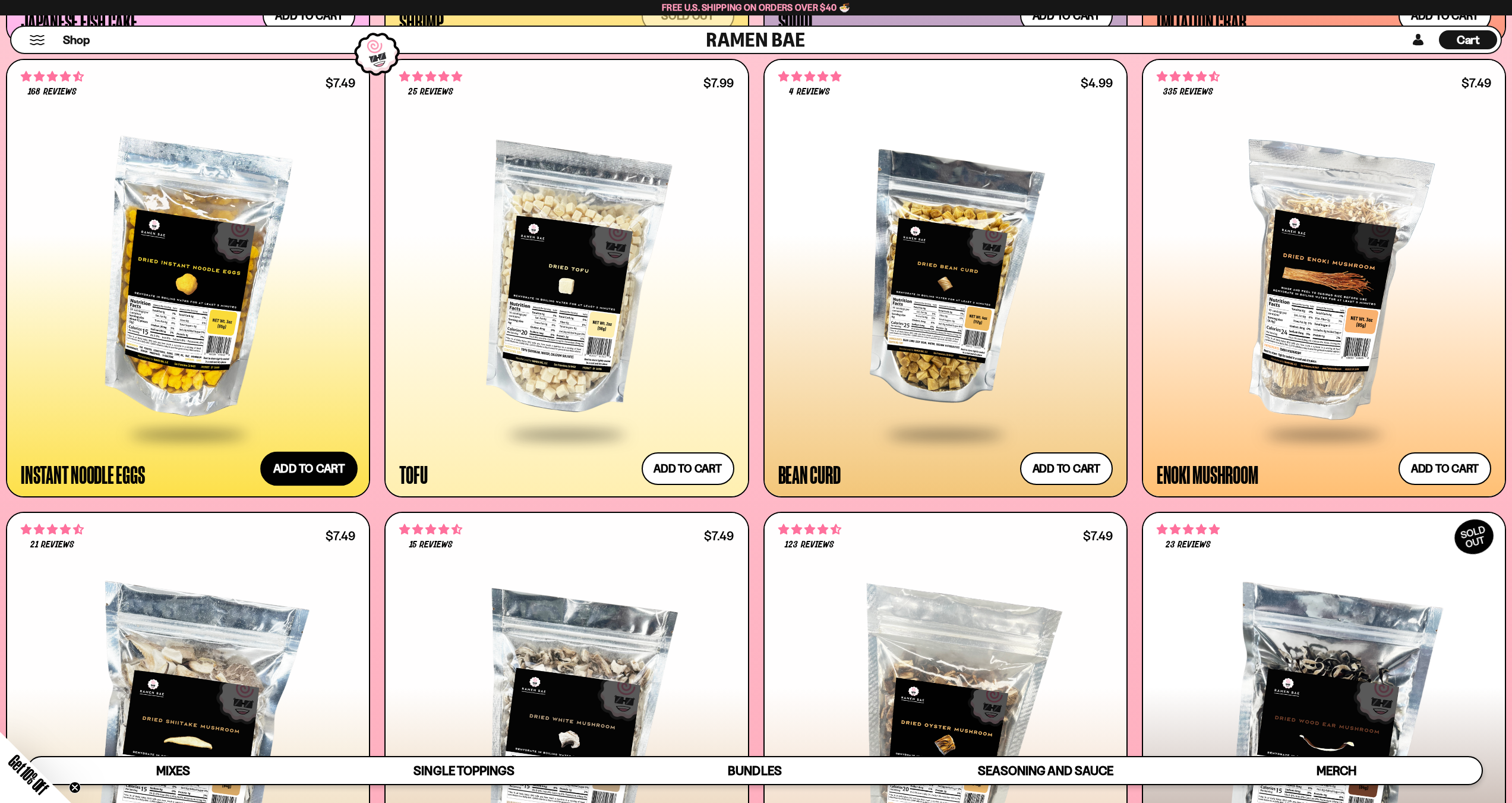
click at [330, 475] on button "Add to cart Add — Regular price $7.49 Regular price Sale price $7.49 Unit price…" at bounding box center [309, 469] width 97 height 35
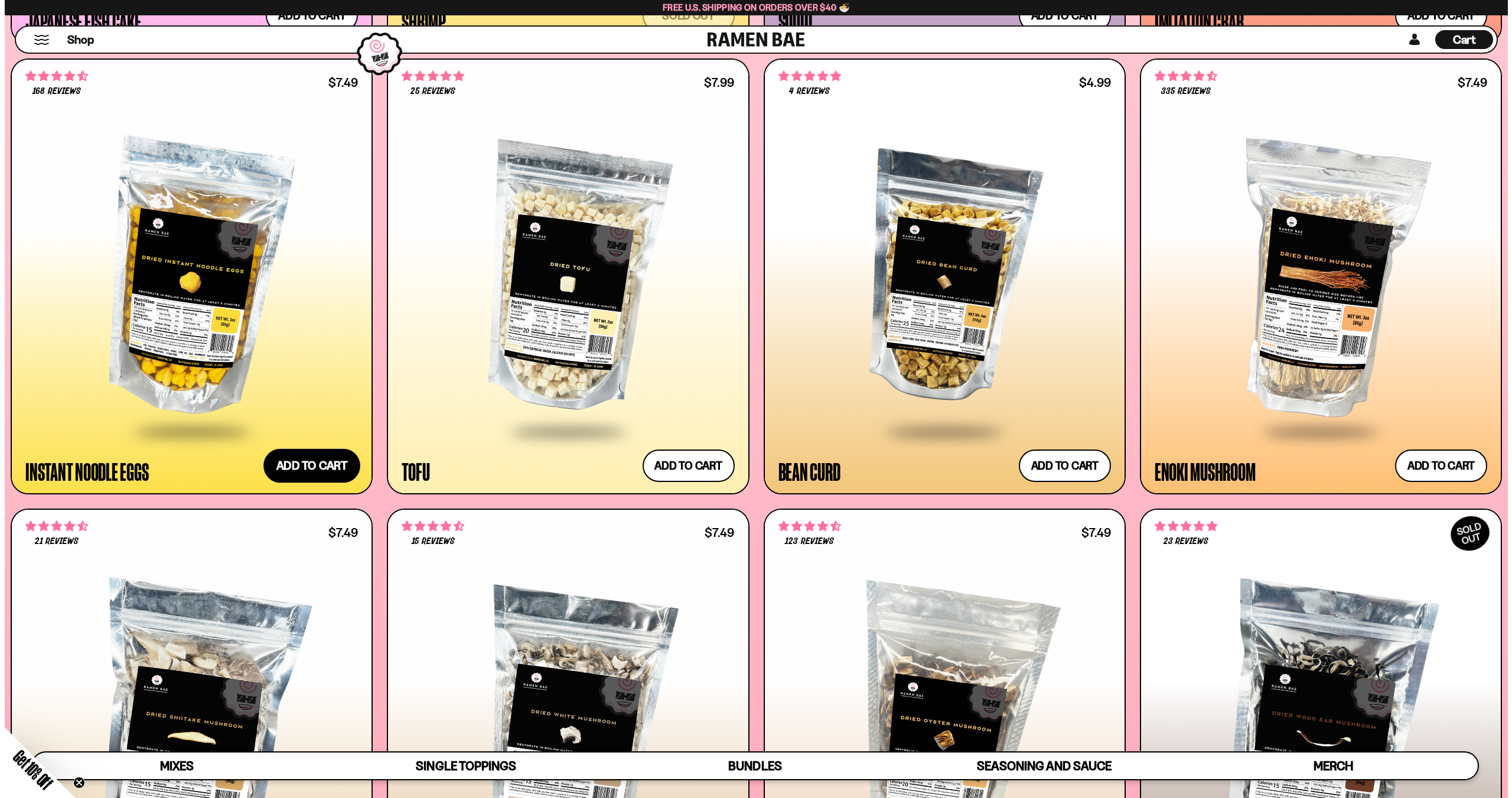
scroll to position [2014, 0]
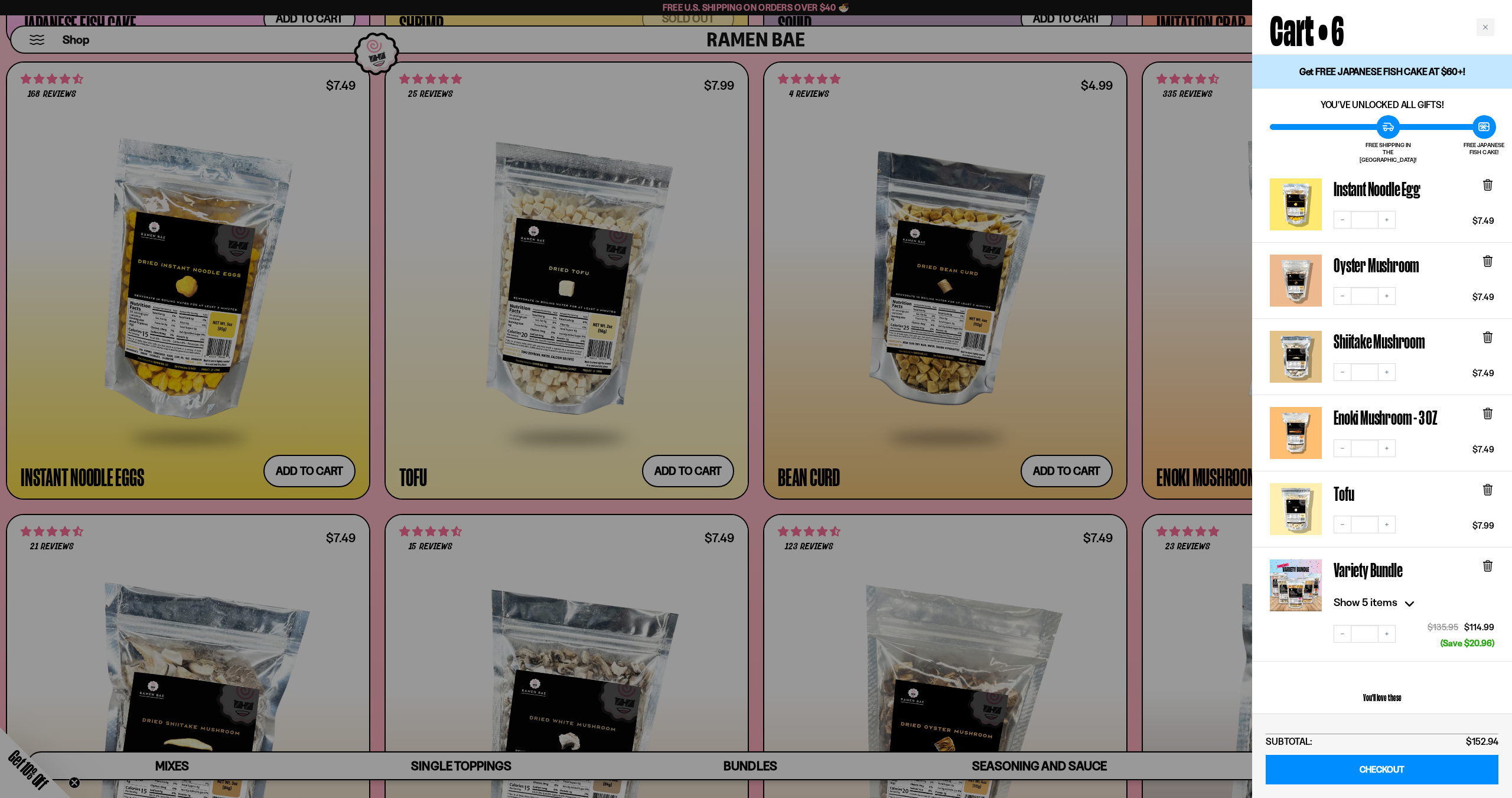
click at [803, 458] on div at bounding box center [756, 399] width 1512 height 798
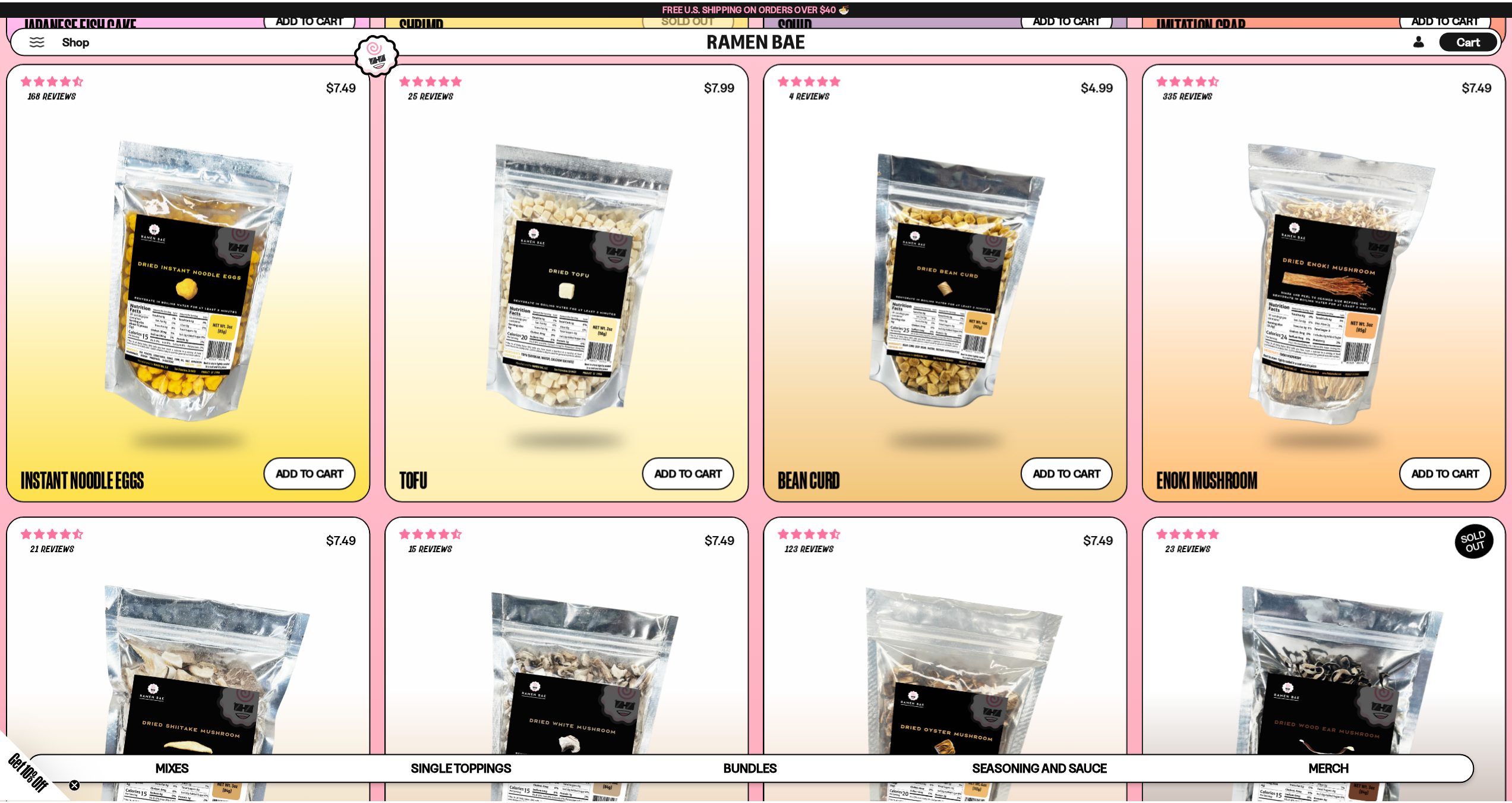
scroll to position [2020, 0]
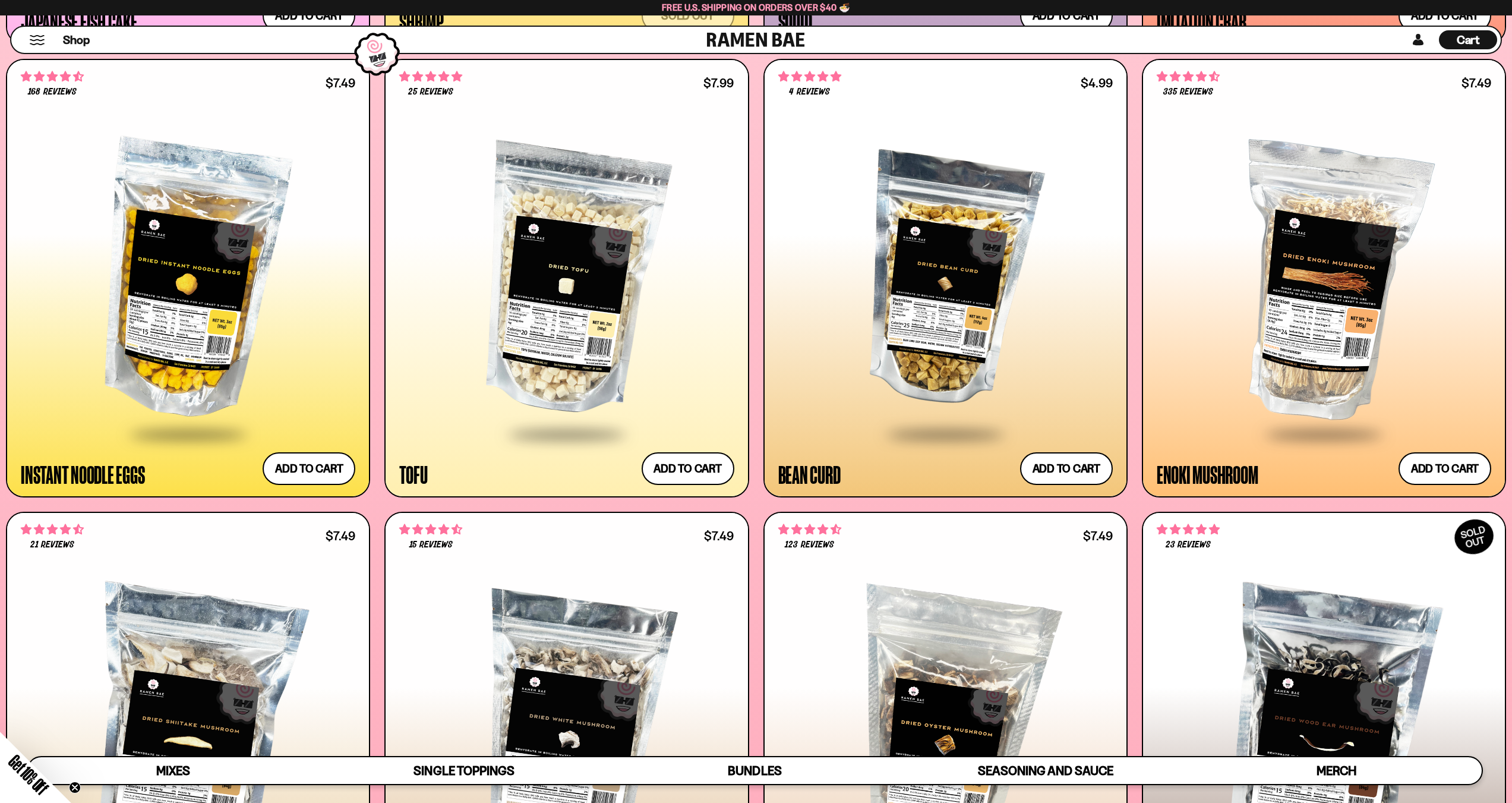
click at [1461, 49] on link "Cart D0381C2F-513E-4F90-8A41-6F0A75DCBAAA" at bounding box center [1468, 39] width 58 height 26
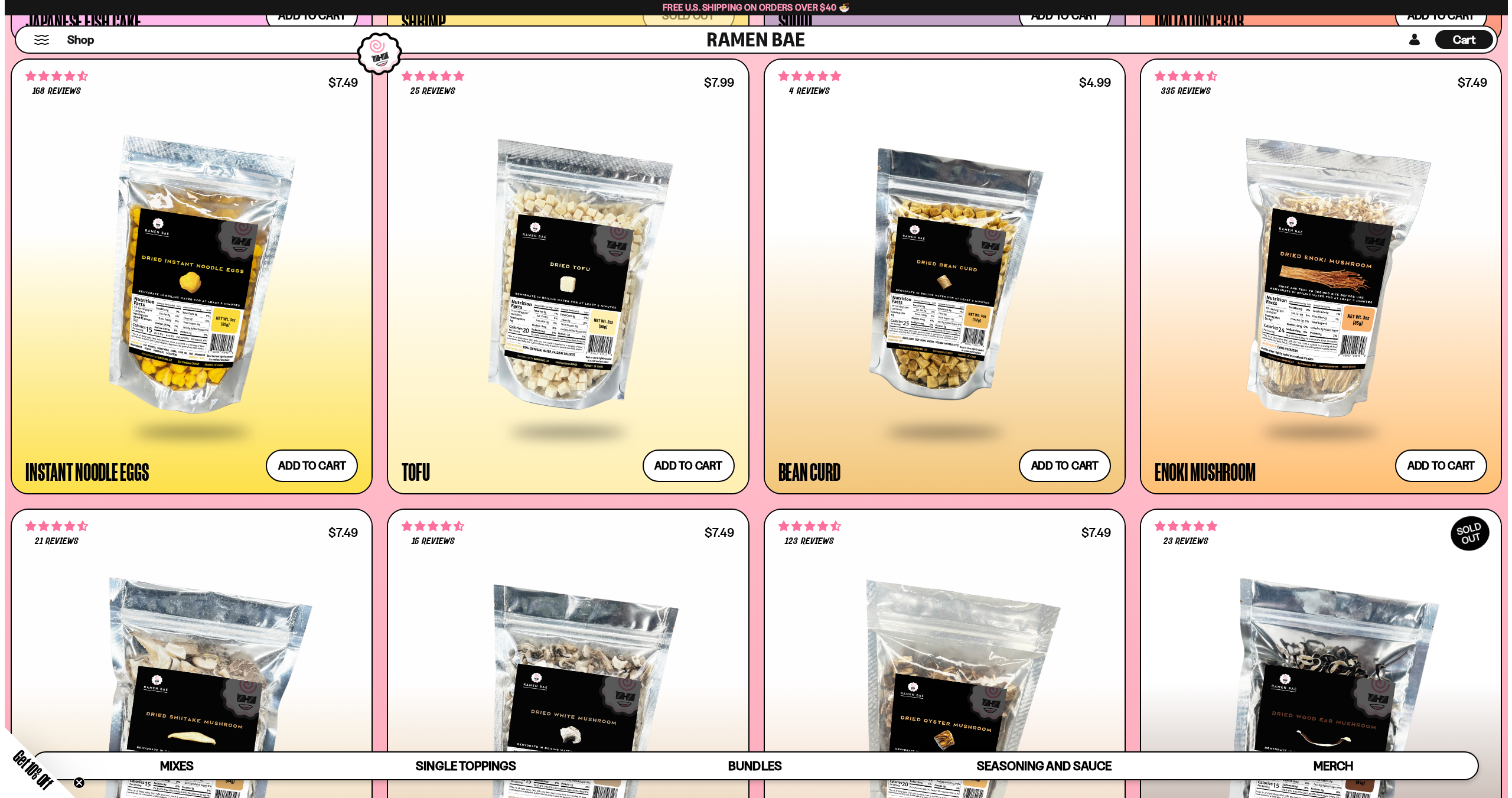
scroll to position [2014, 0]
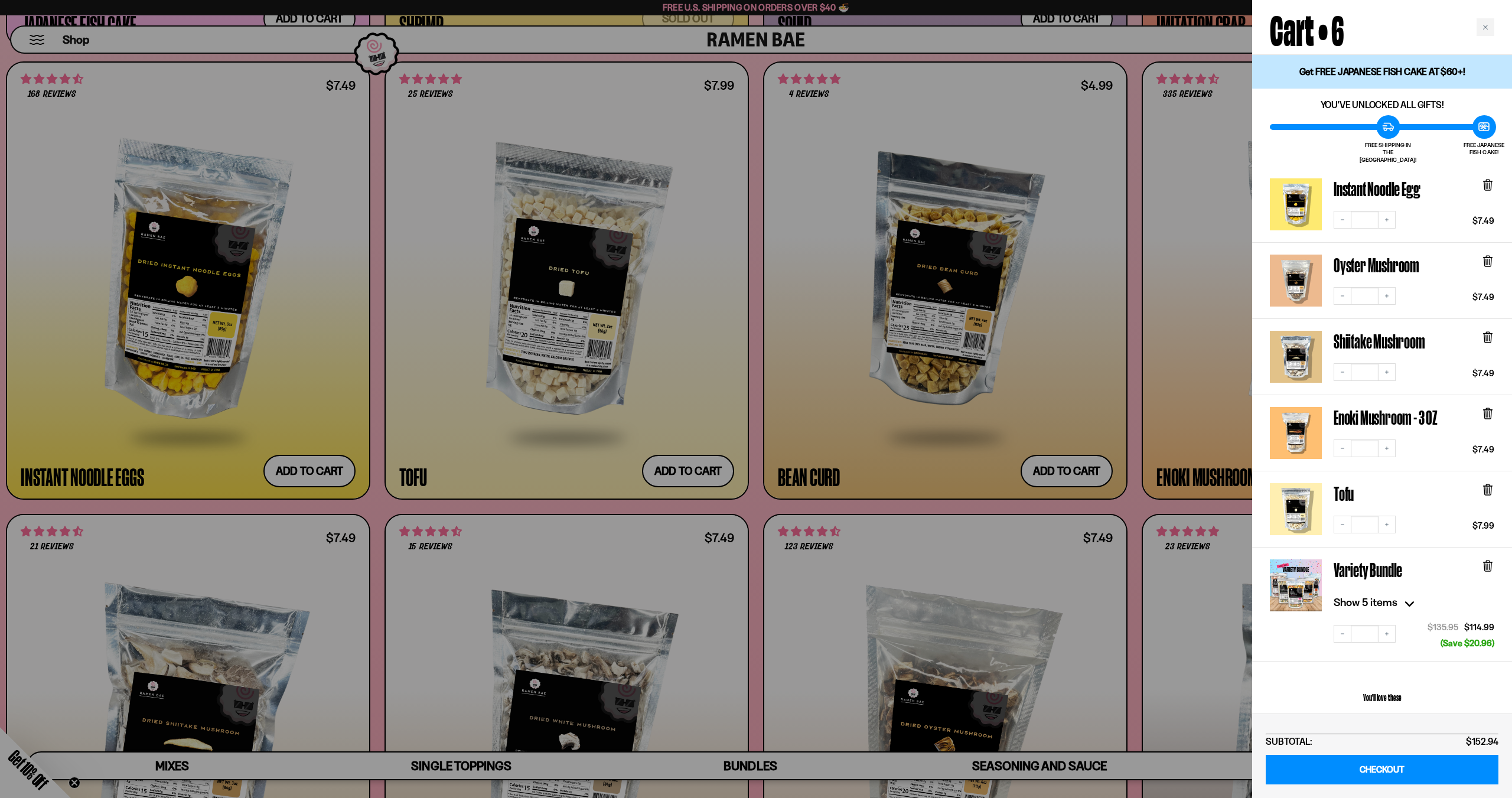
click at [1160, 353] on div at bounding box center [756, 399] width 1512 height 798
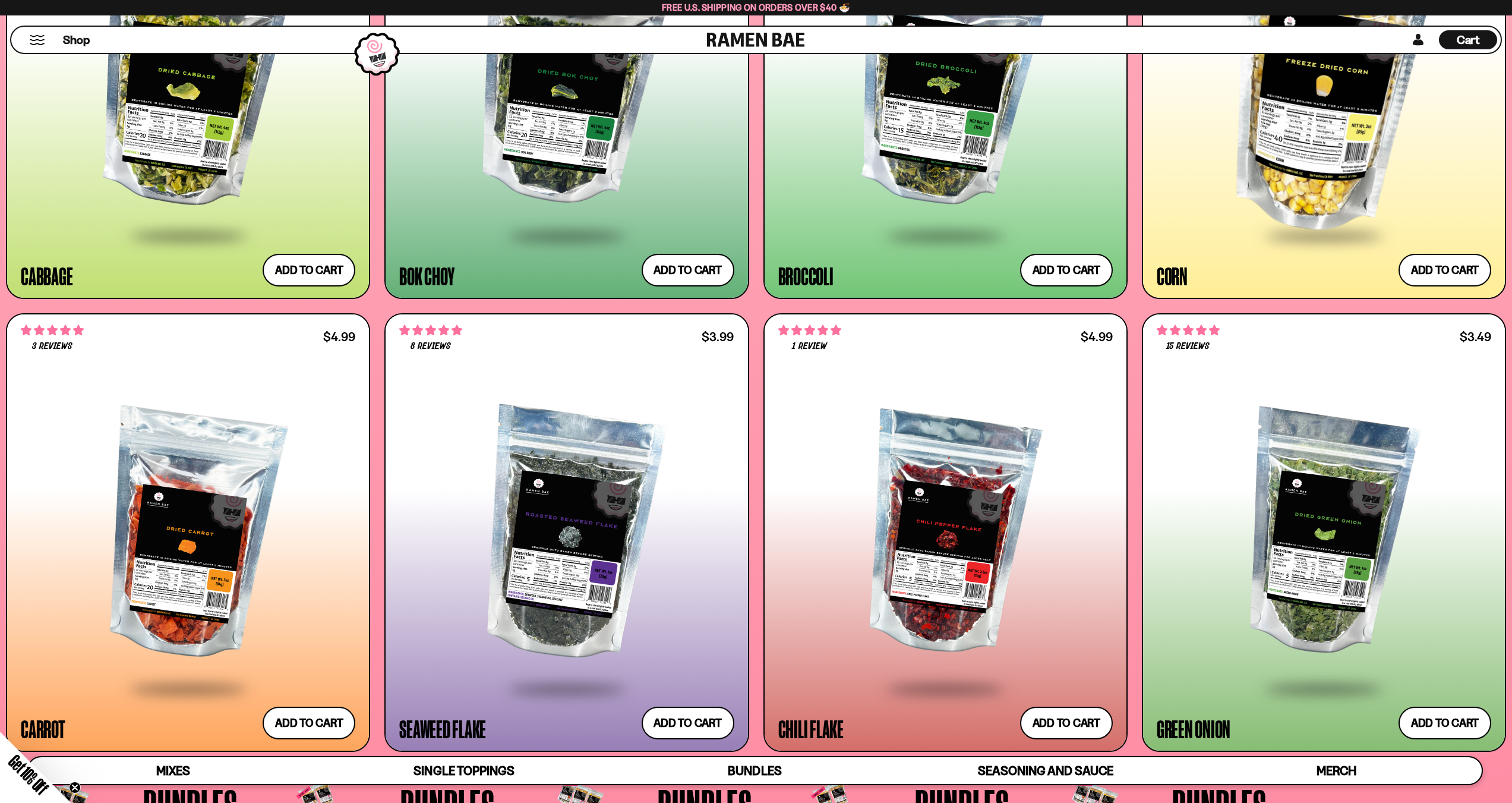
scroll to position [3268, 0]
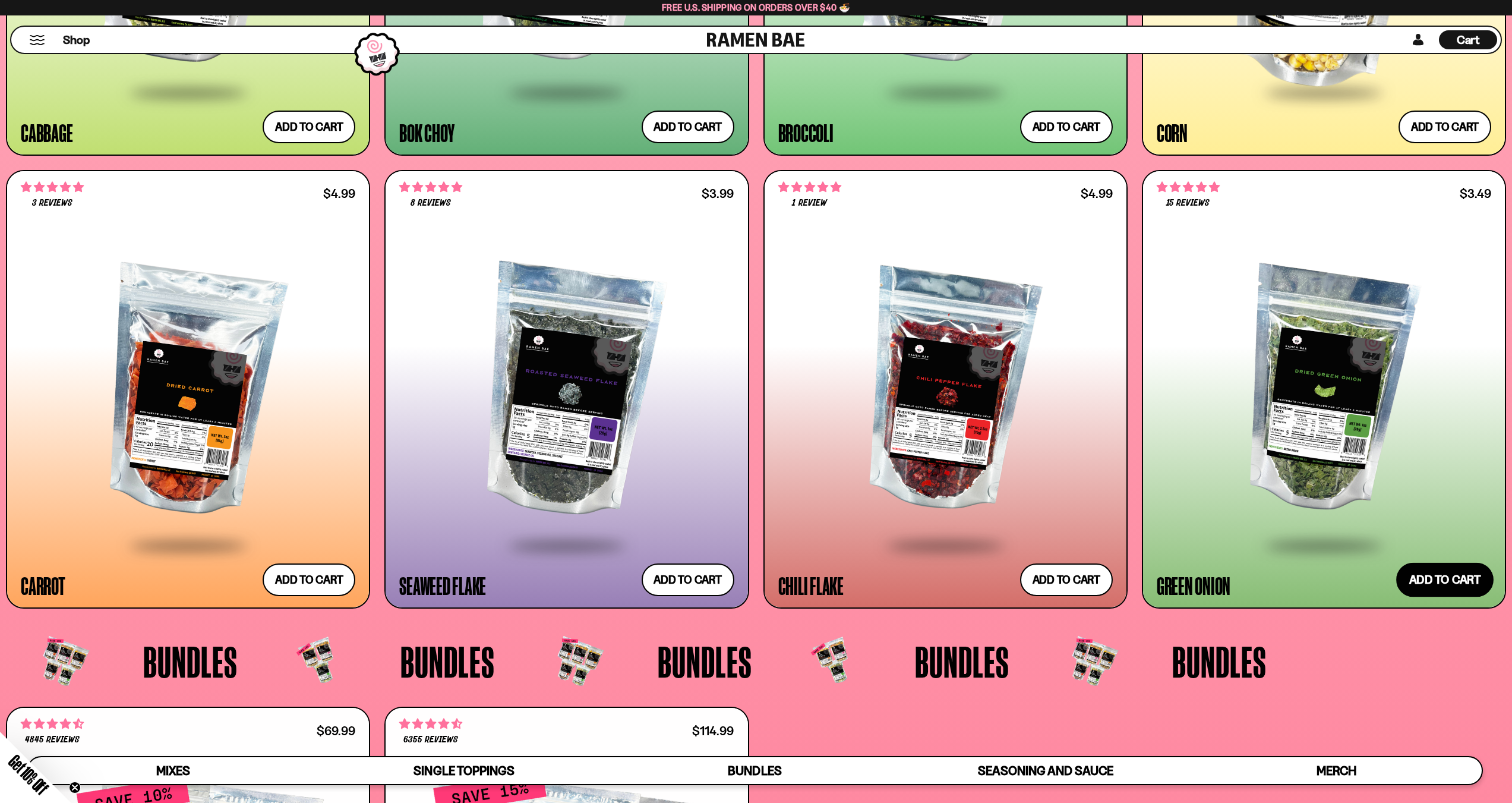
click at [1428, 578] on button "Add to cart Add — Regular price $3.49 Regular price Sale price $3.49 Unit price…" at bounding box center [1445, 580] width 97 height 35
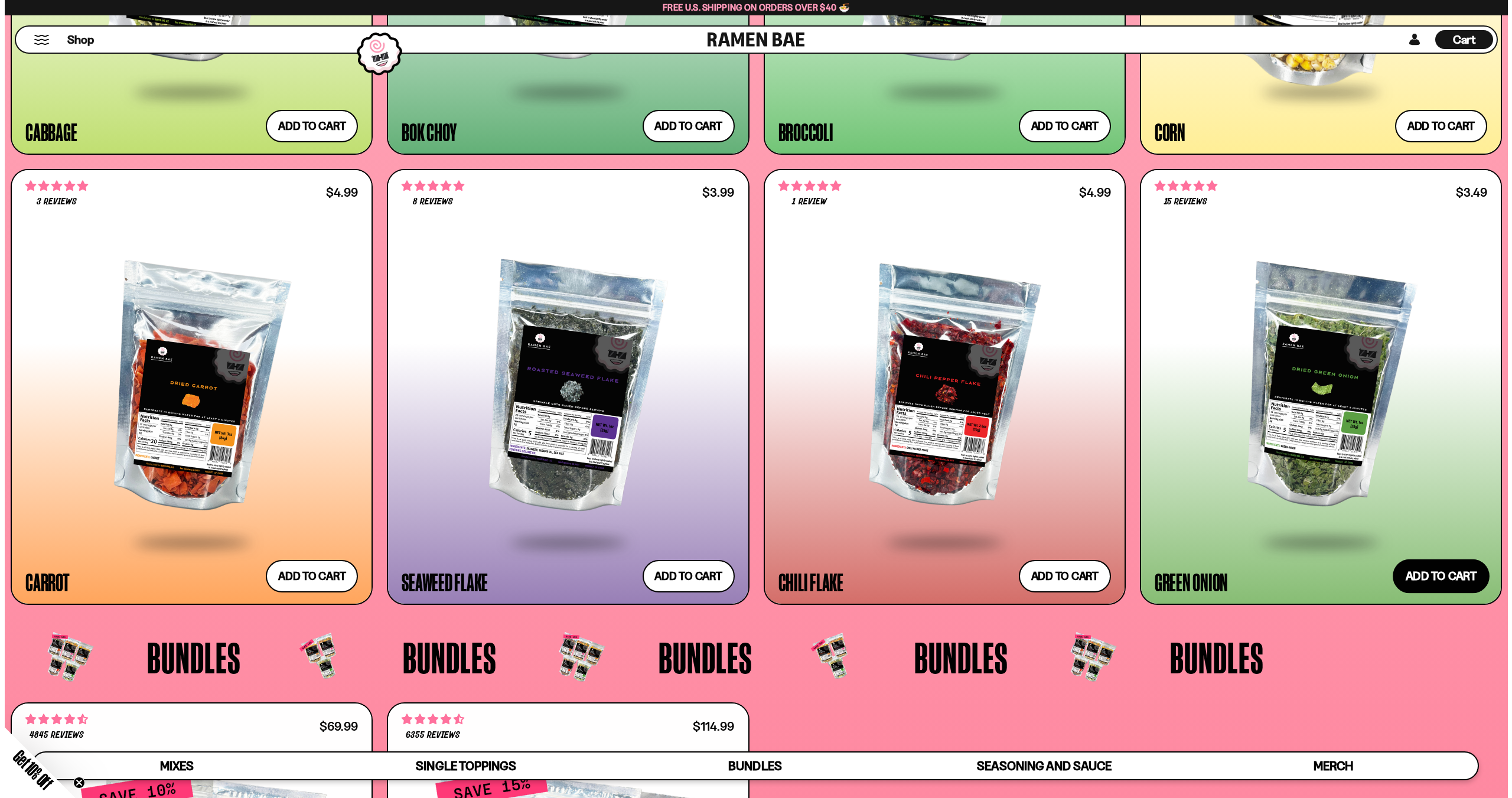
scroll to position [3263, 0]
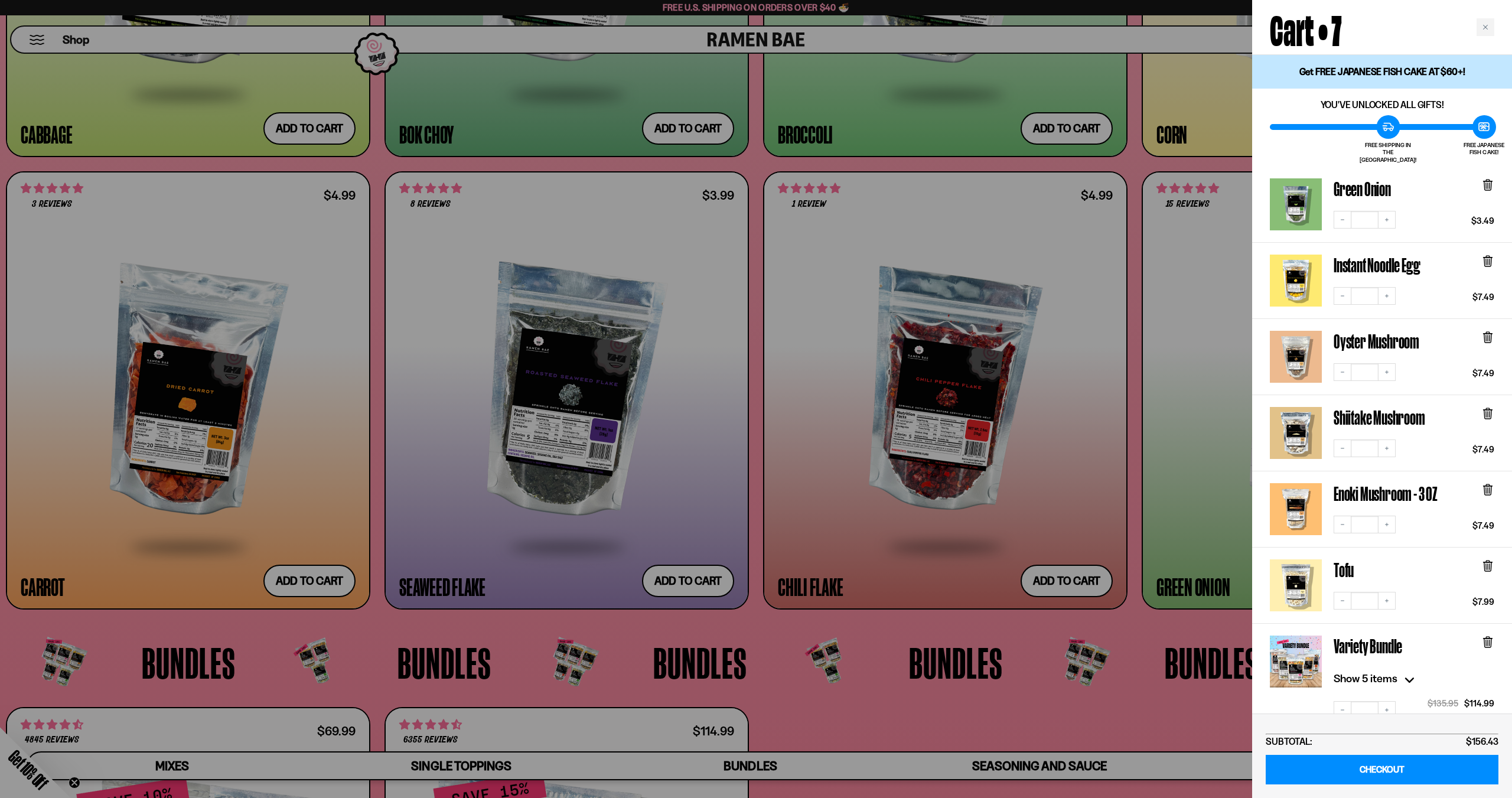
click at [1177, 482] on div at bounding box center [756, 399] width 1512 height 798
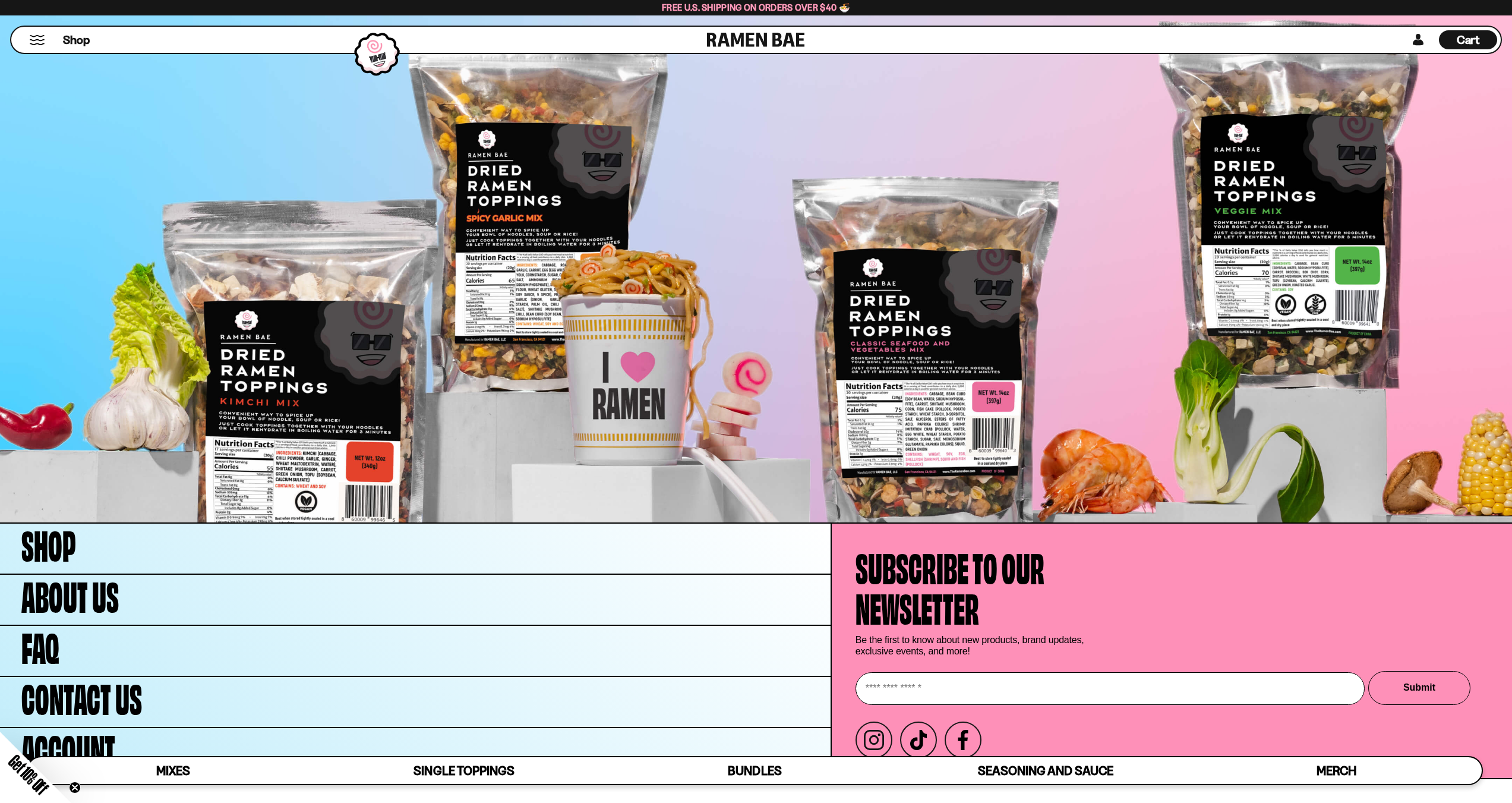
scroll to position [5926, 0]
